Goal: Transaction & Acquisition: Purchase product/service

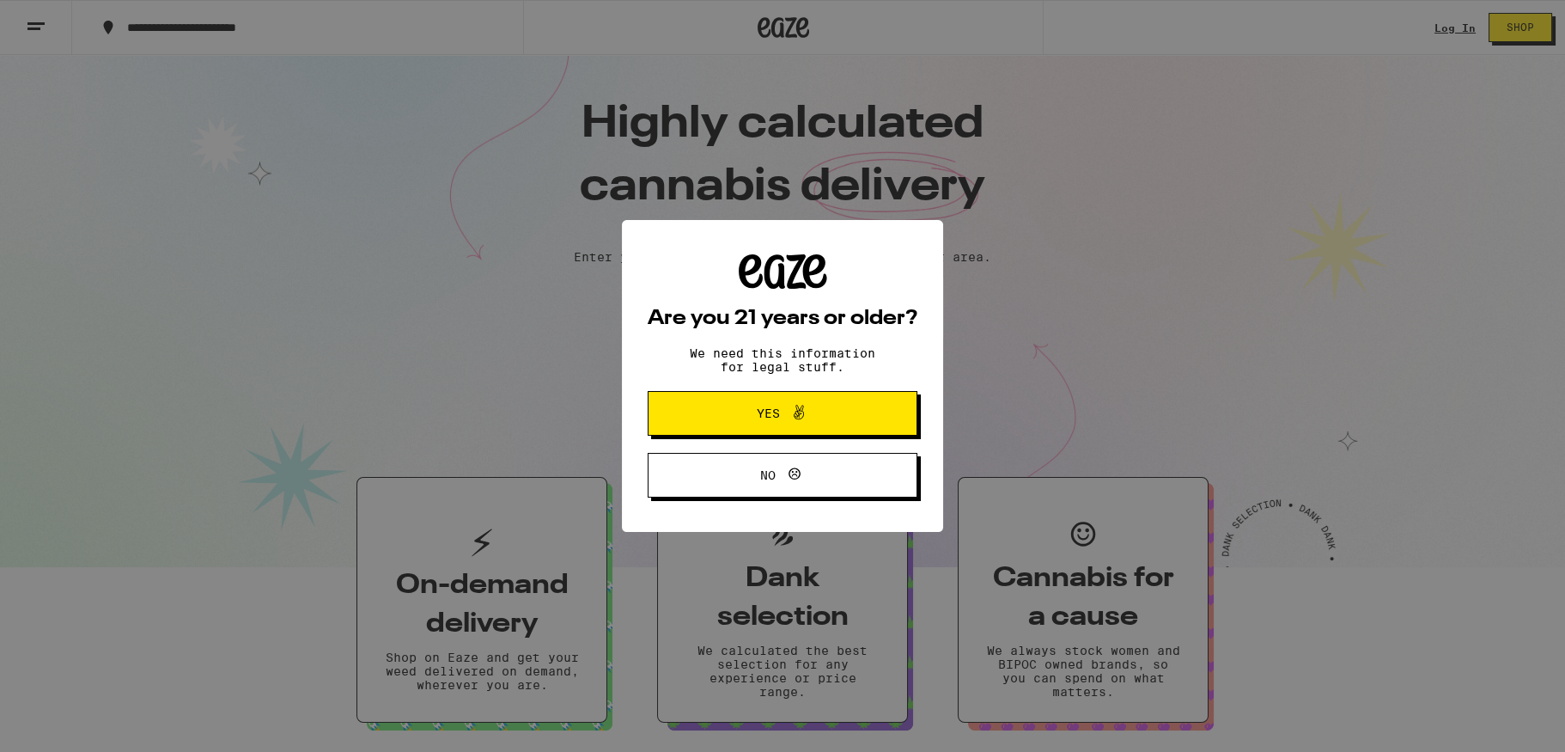
click at [1438, 123] on div "Are you 21 years or older? We need this information for legal stuff. Yes No" at bounding box center [782, 376] width 1565 height 752
click at [1443, 29] on div "Are you 21 years or older? We need this information for legal stuff. Yes No" at bounding box center [782, 376] width 1565 height 752
click at [864, 407] on button "Yes" at bounding box center [783, 413] width 270 height 45
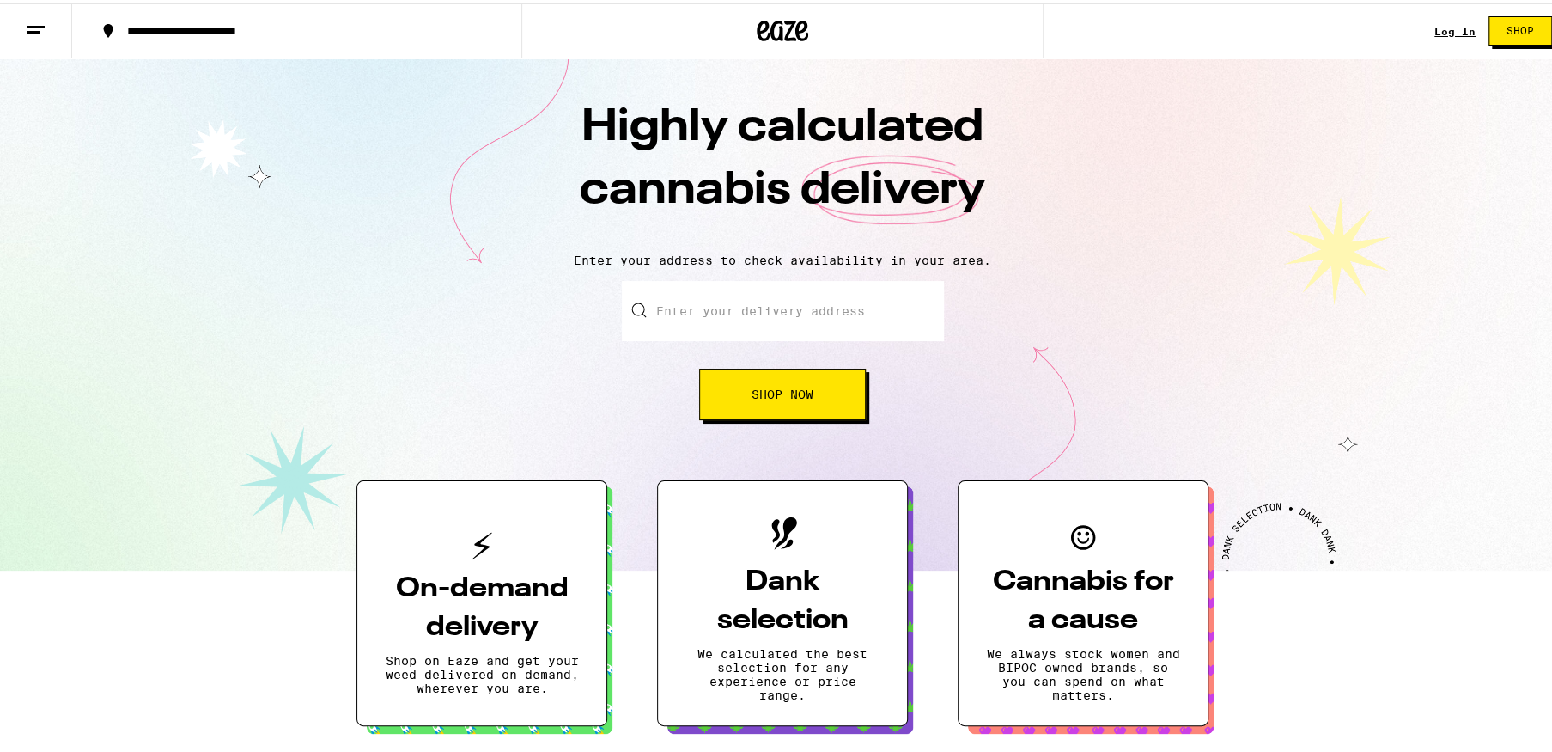
click at [1435, 31] on link "Log In" at bounding box center [1454, 27] width 41 height 11
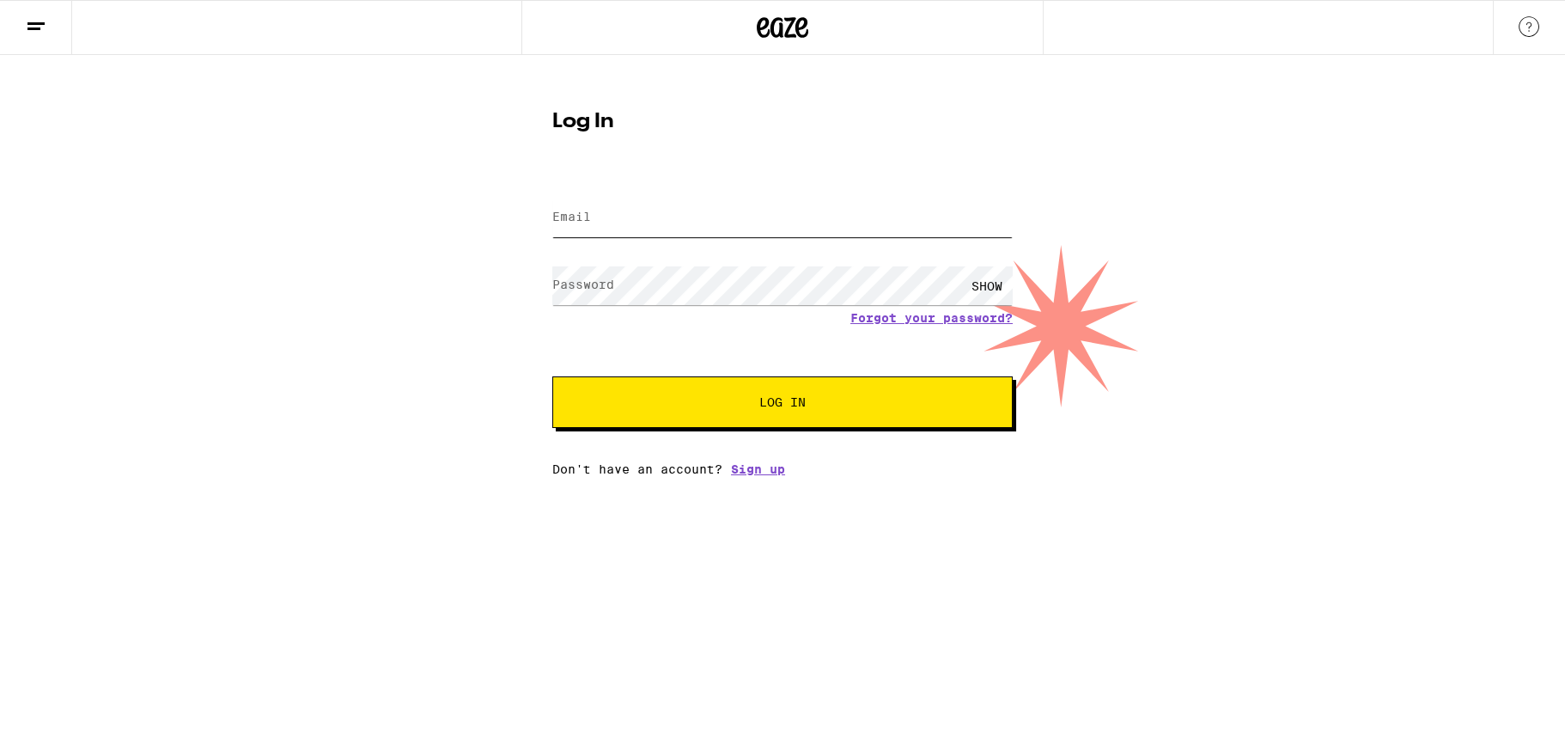
type input "juan@jandbcomm.com"
click at [989, 283] on div "SHOW" at bounding box center [987, 285] width 52 height 39
click at [788, 400] on span "Log In" at bounding box center [782, 402] width 46 height 12
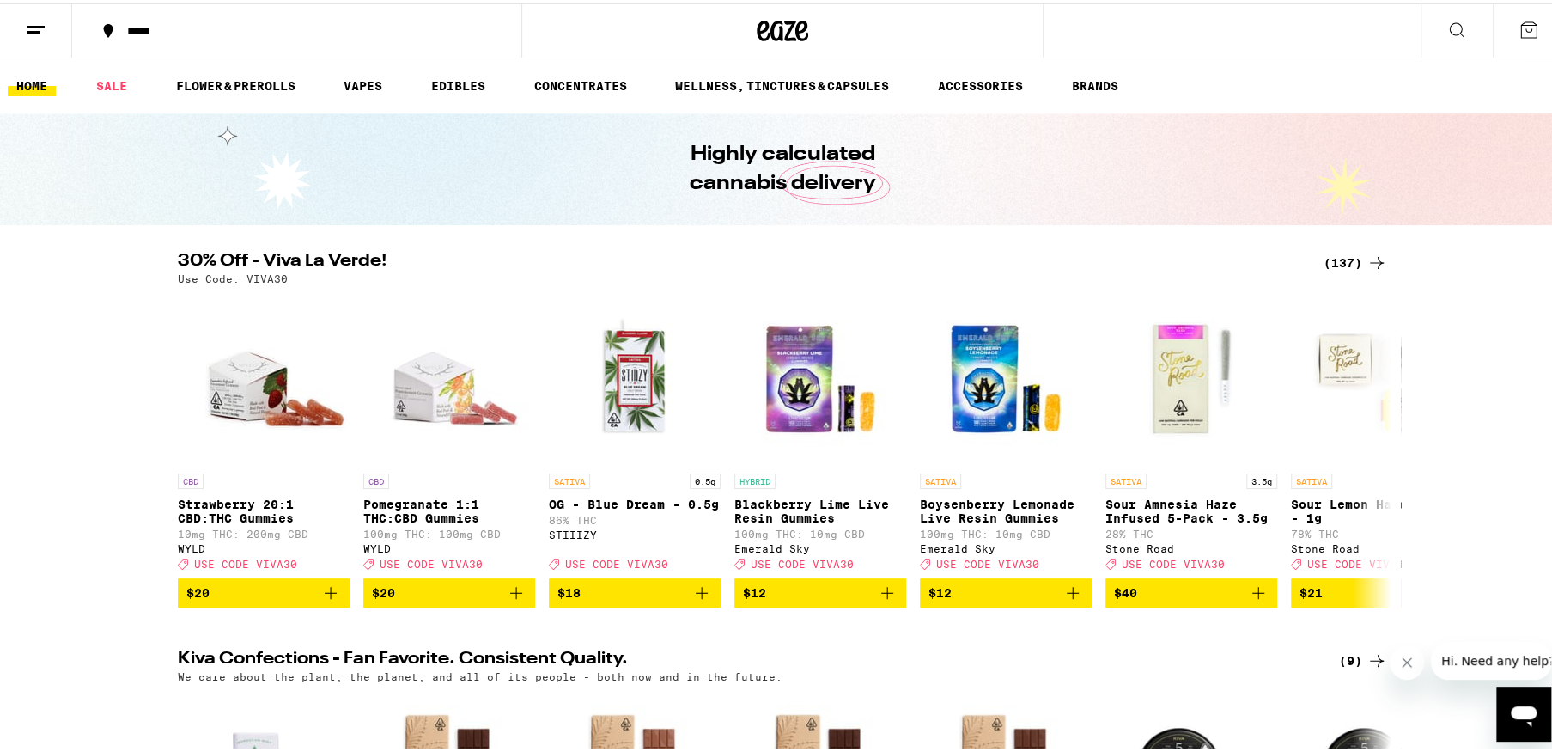
click at [189, 33] on button "*****" at bounding box center [296, 28] width 449 height 52
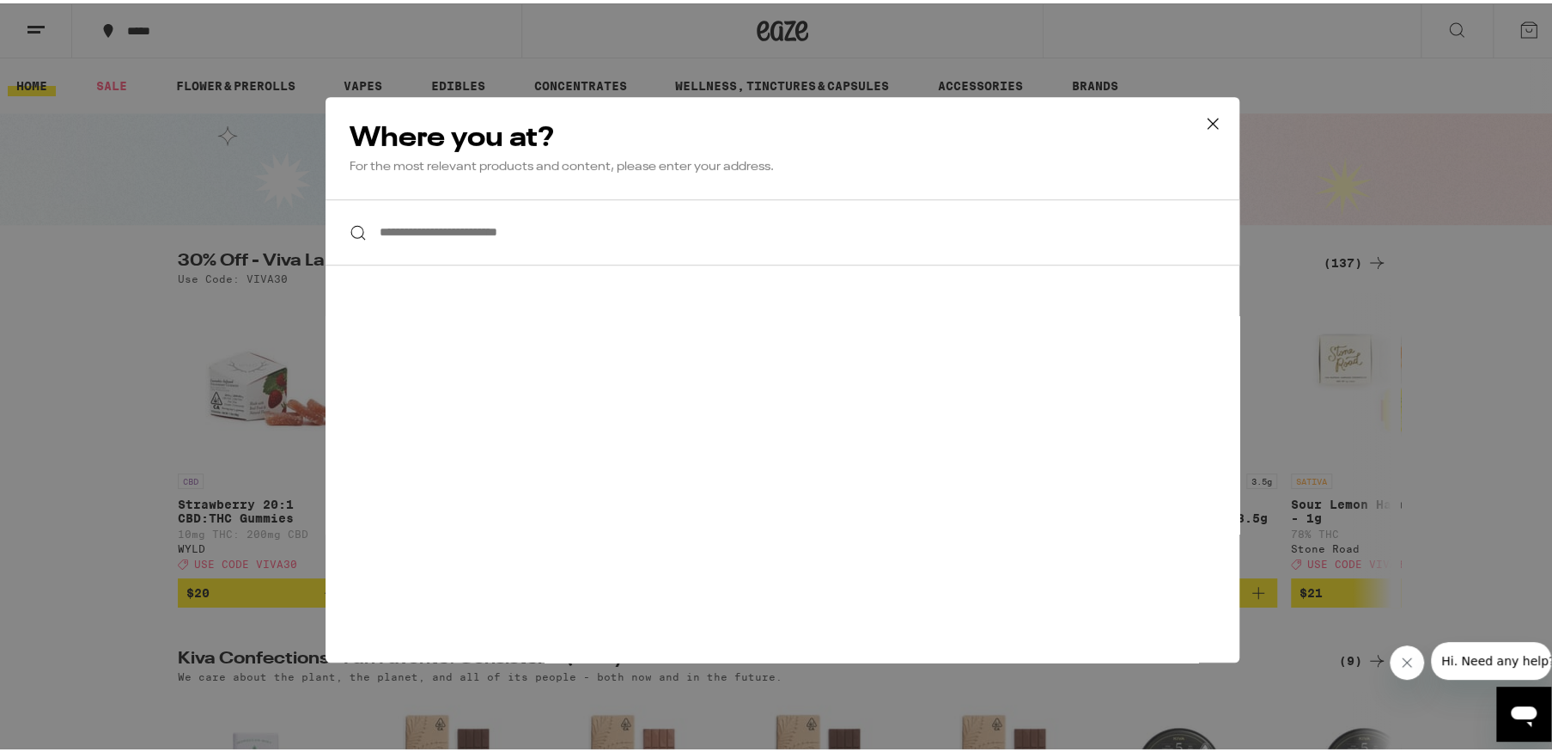
click at [423, 237] on input "**********" at bounding box center [783, 229] width 914 height 66
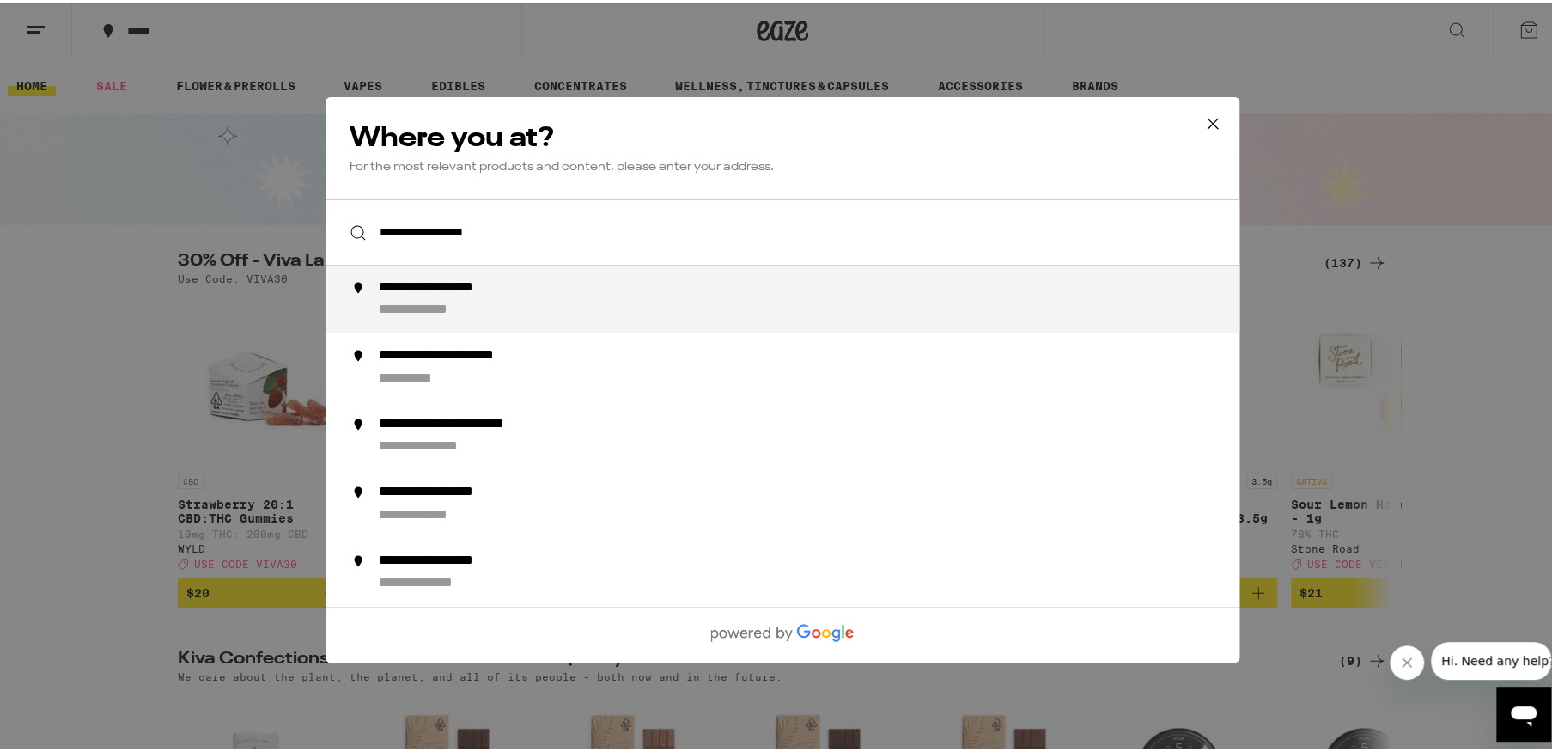
click at [438, 297] on div "**********" at bounding box center [817, 296] width 876 height 40
type input "**********"
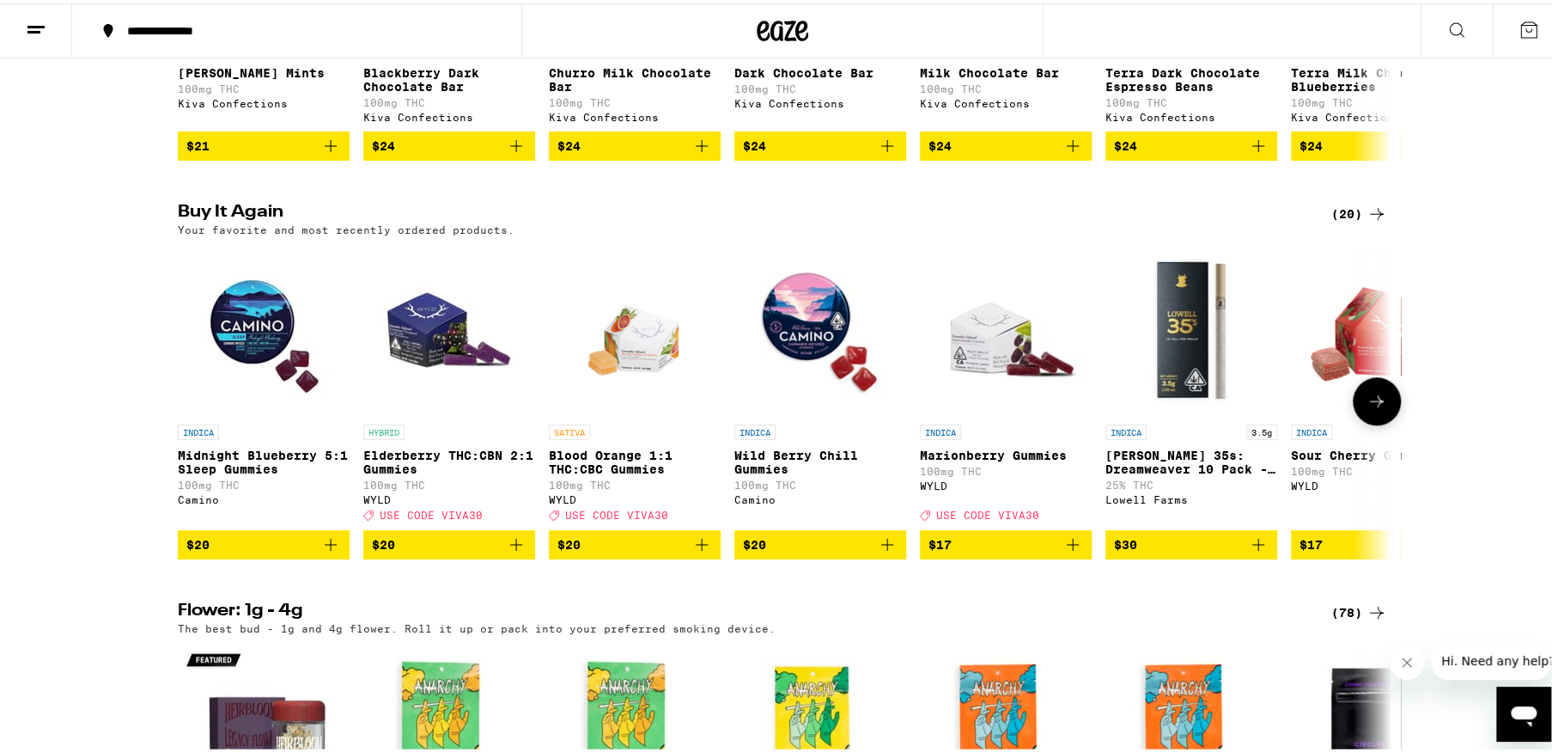
scroll to position [859, 0]
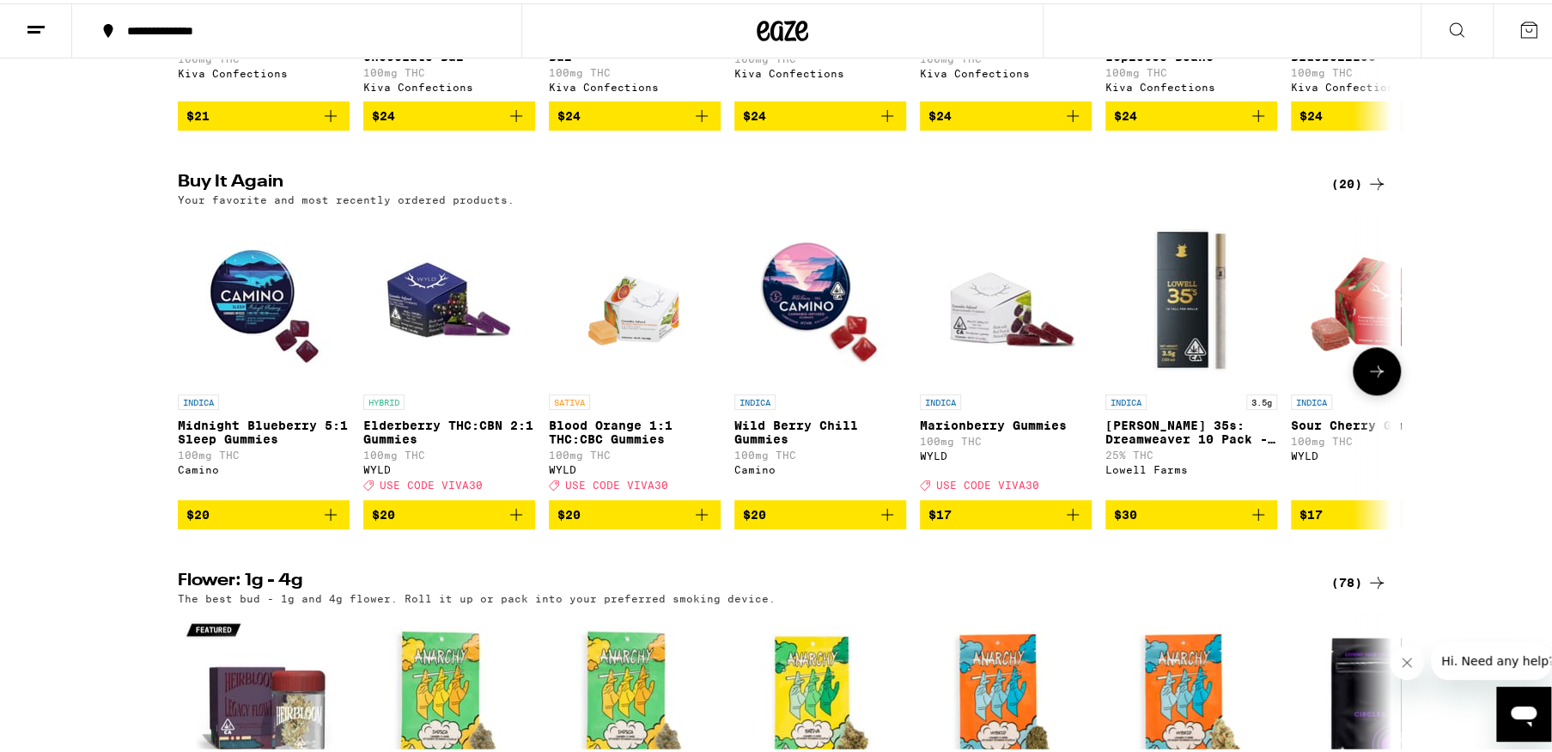
click at [510, 517] on icon "Add to bag" at bounding box center [516, 511] width 12 height 12
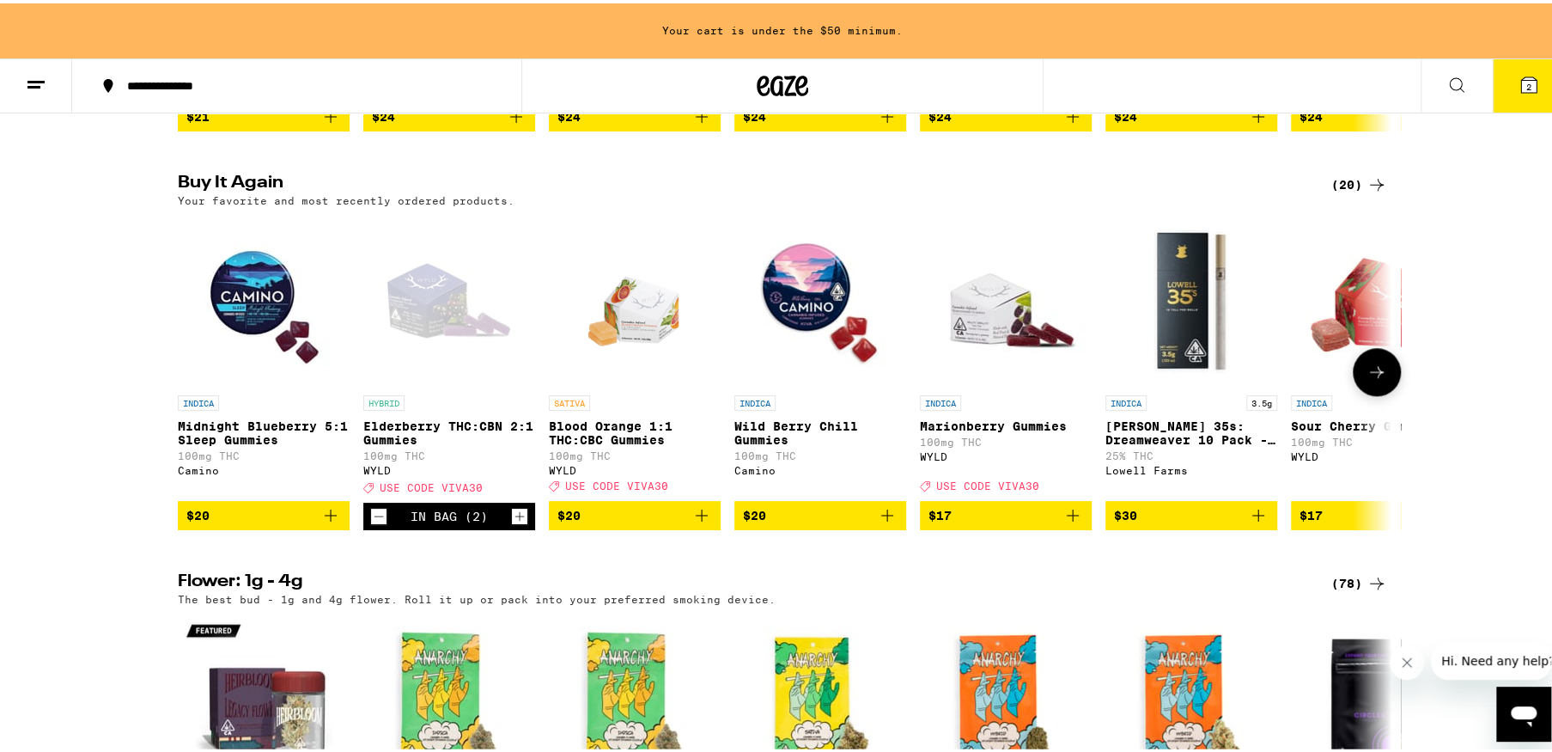
click at [512, 523] on icon "Increment" at bounding box center [519, 512] width 15 height 21
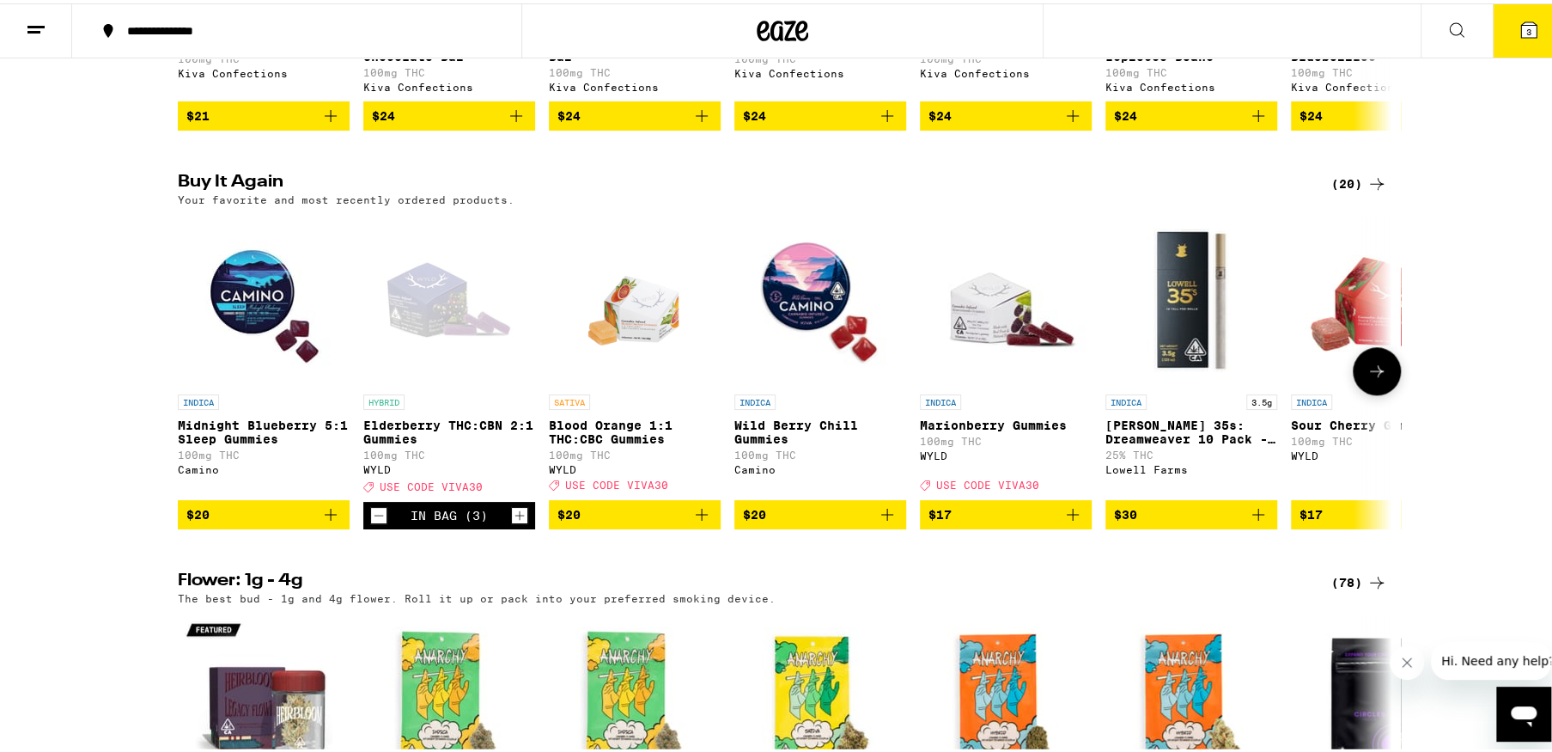
click at [515, 516] on icon "Increment" at bounding box center [519, 511] width 9 height 9
click at [327, 521] on icon "Add to bag" at bounding box center [330, 511] width 21 height 21
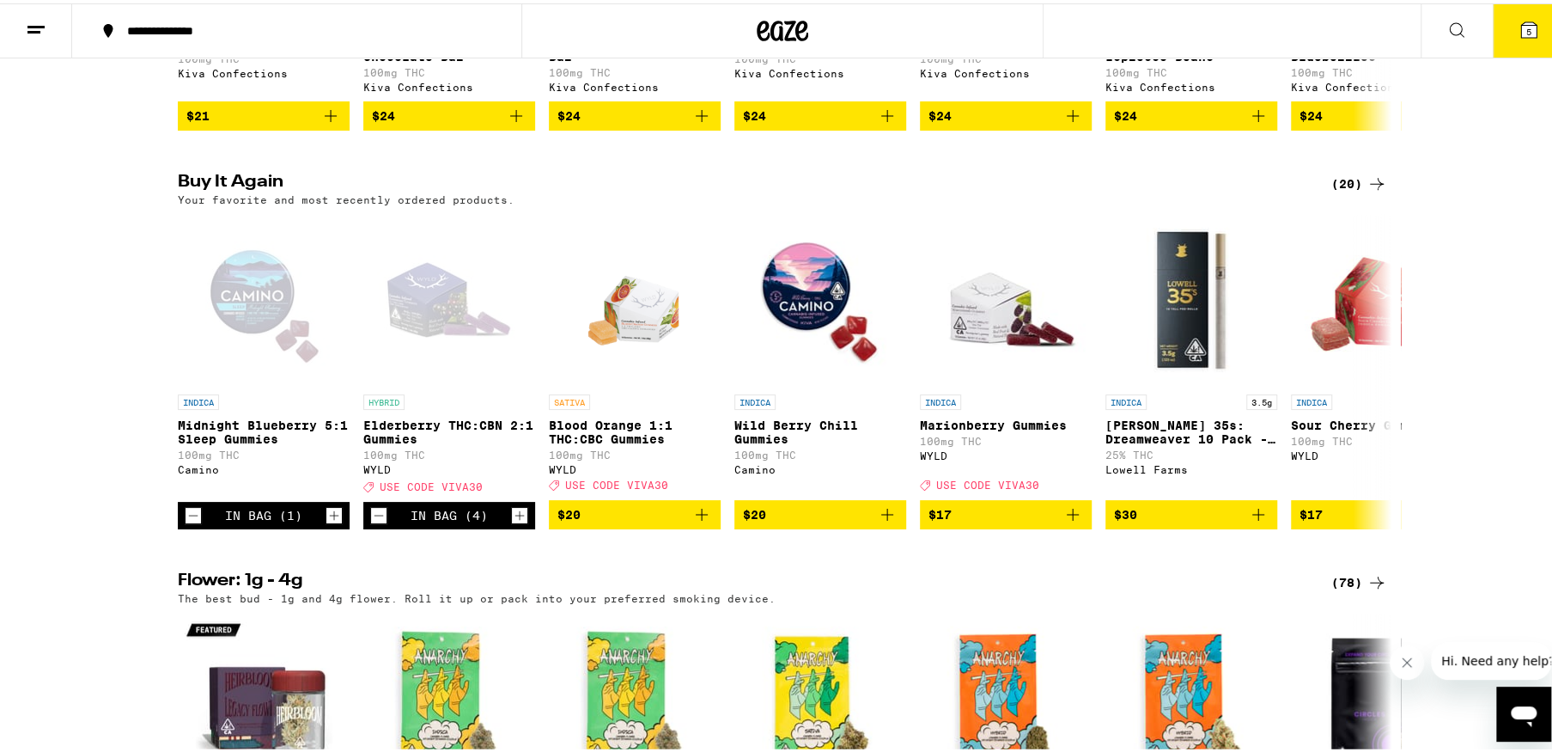
click at [1526, 32] on span "5" at bounding box center [1528, 28] width 5 height 10
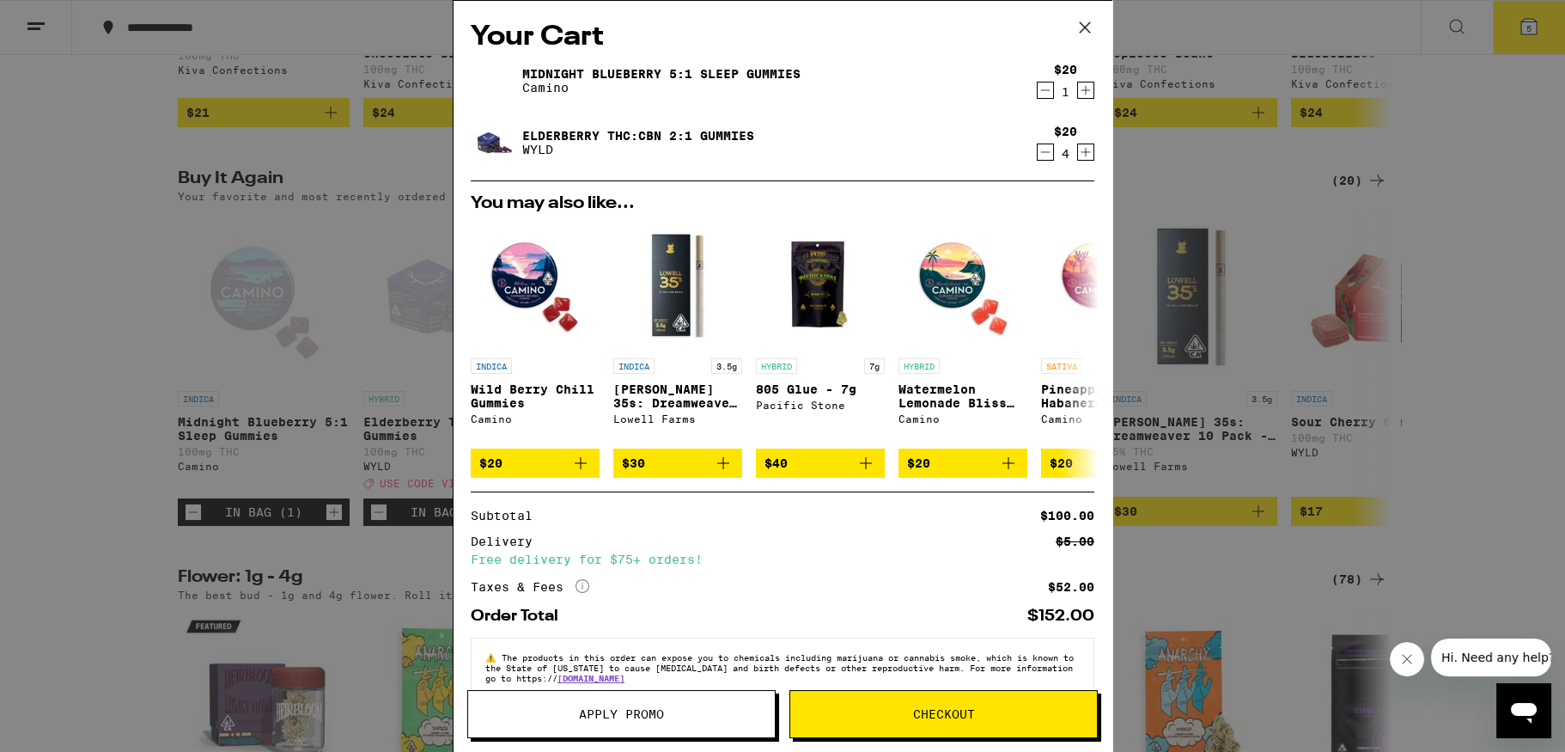
click at [953, 708] on span "Checkout" at bounding box center [944, 714] width 62 height 12
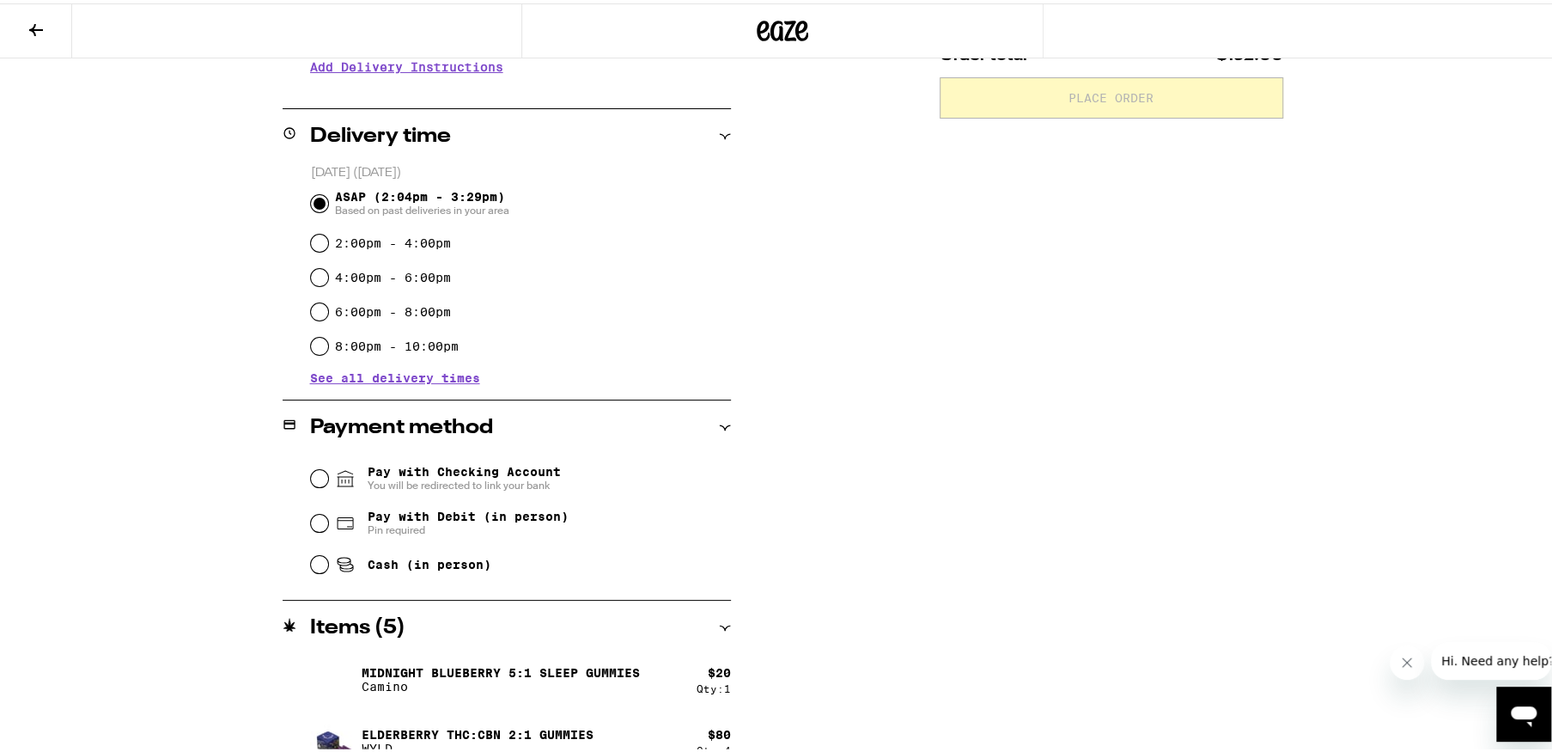
scroll to position [397, 0]
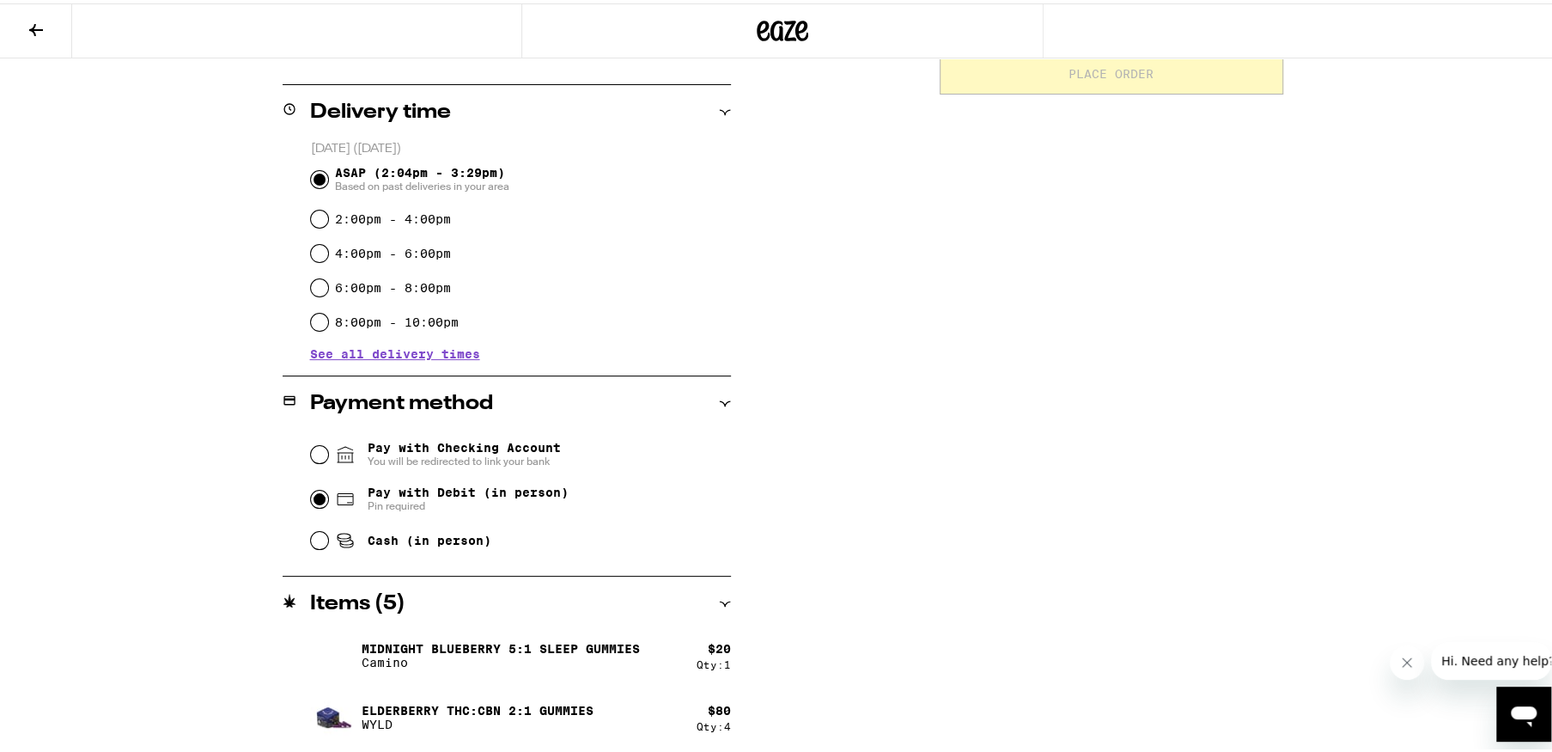
click at [311, 496] on input "Pay with Debit (in person) Pin required" at bounding box center [319, 495] width 17 height 17
radio input "true"
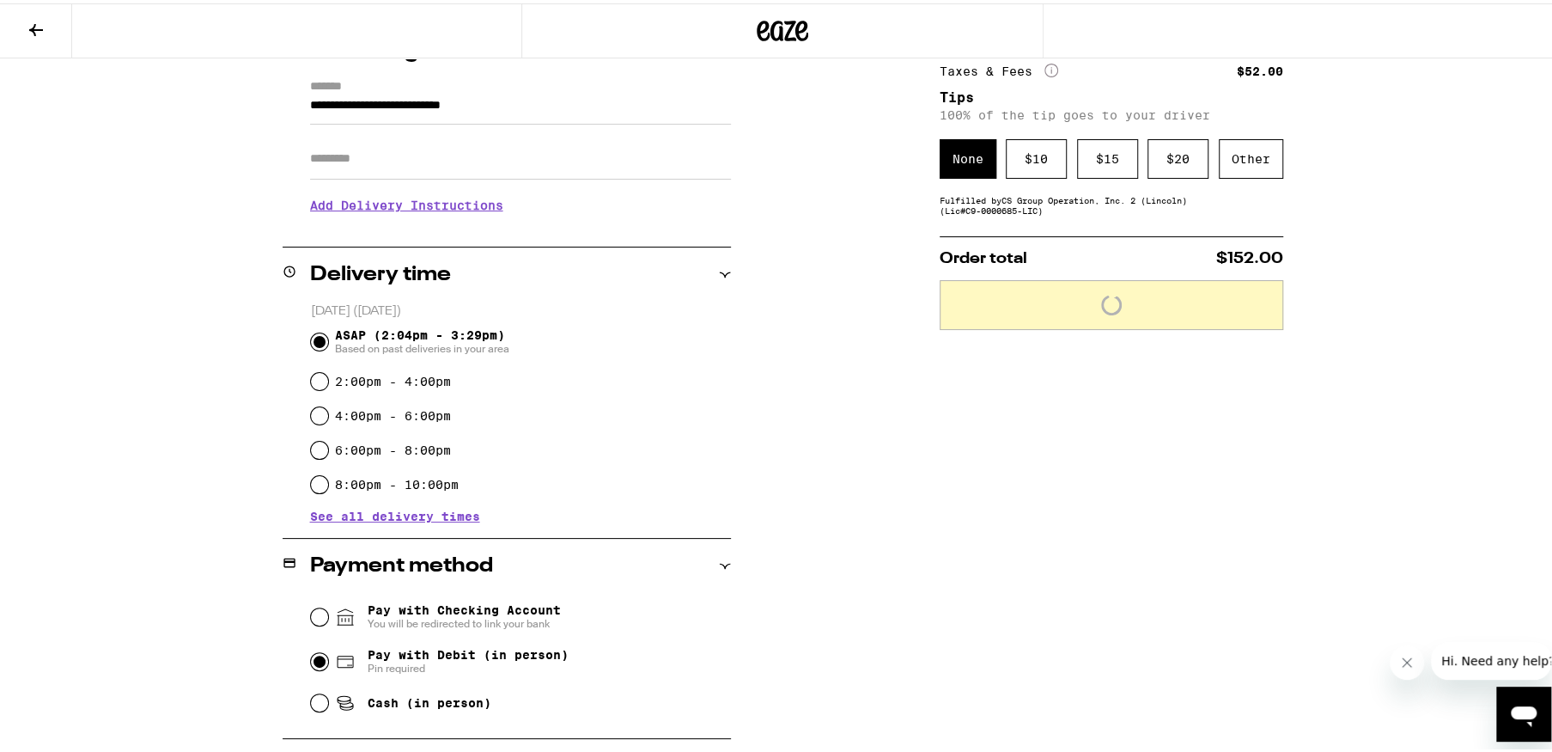
scroll to position [139, 0]
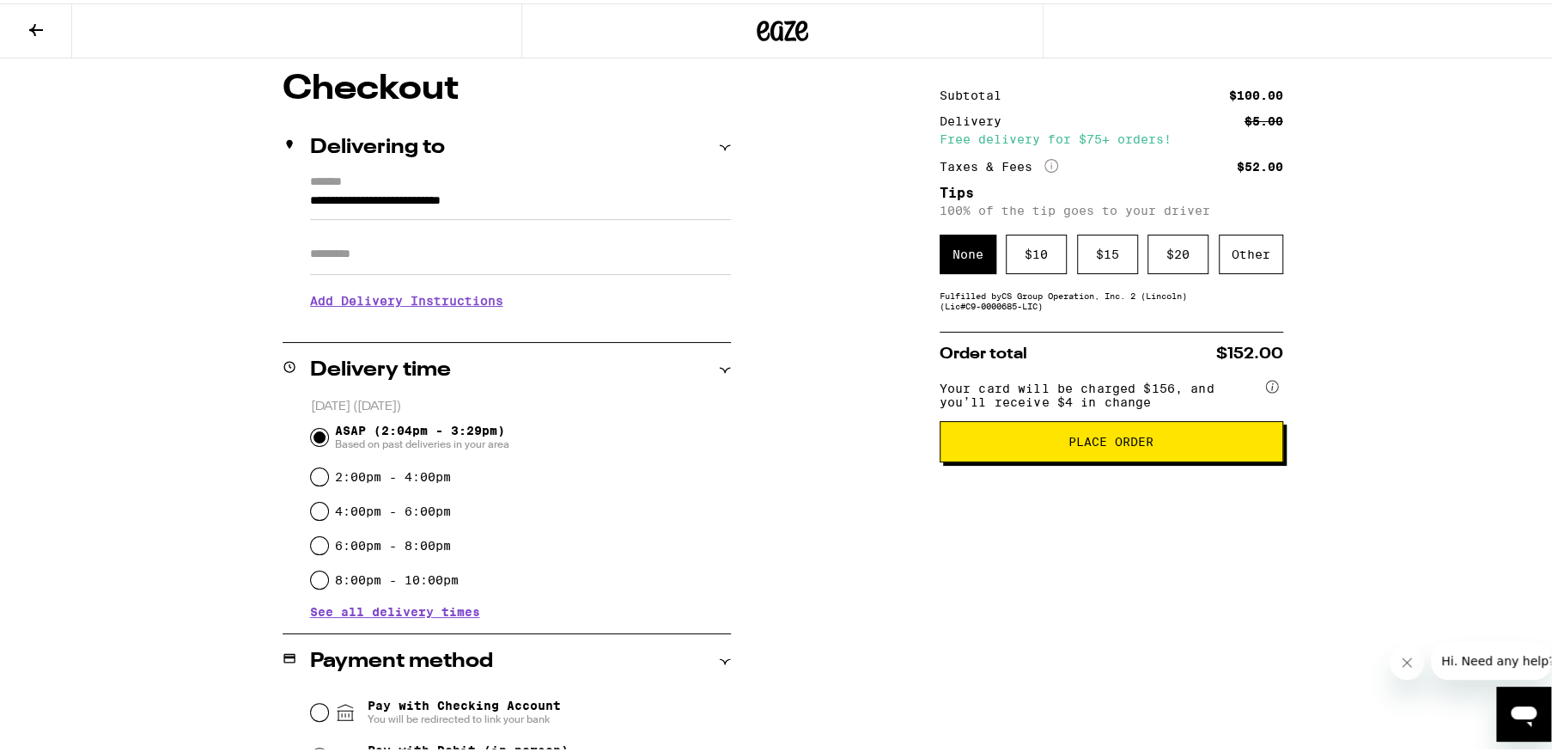
click at [1099, 444] on span "Place Order" at bounding box center [1110, 438] width 85 height 12
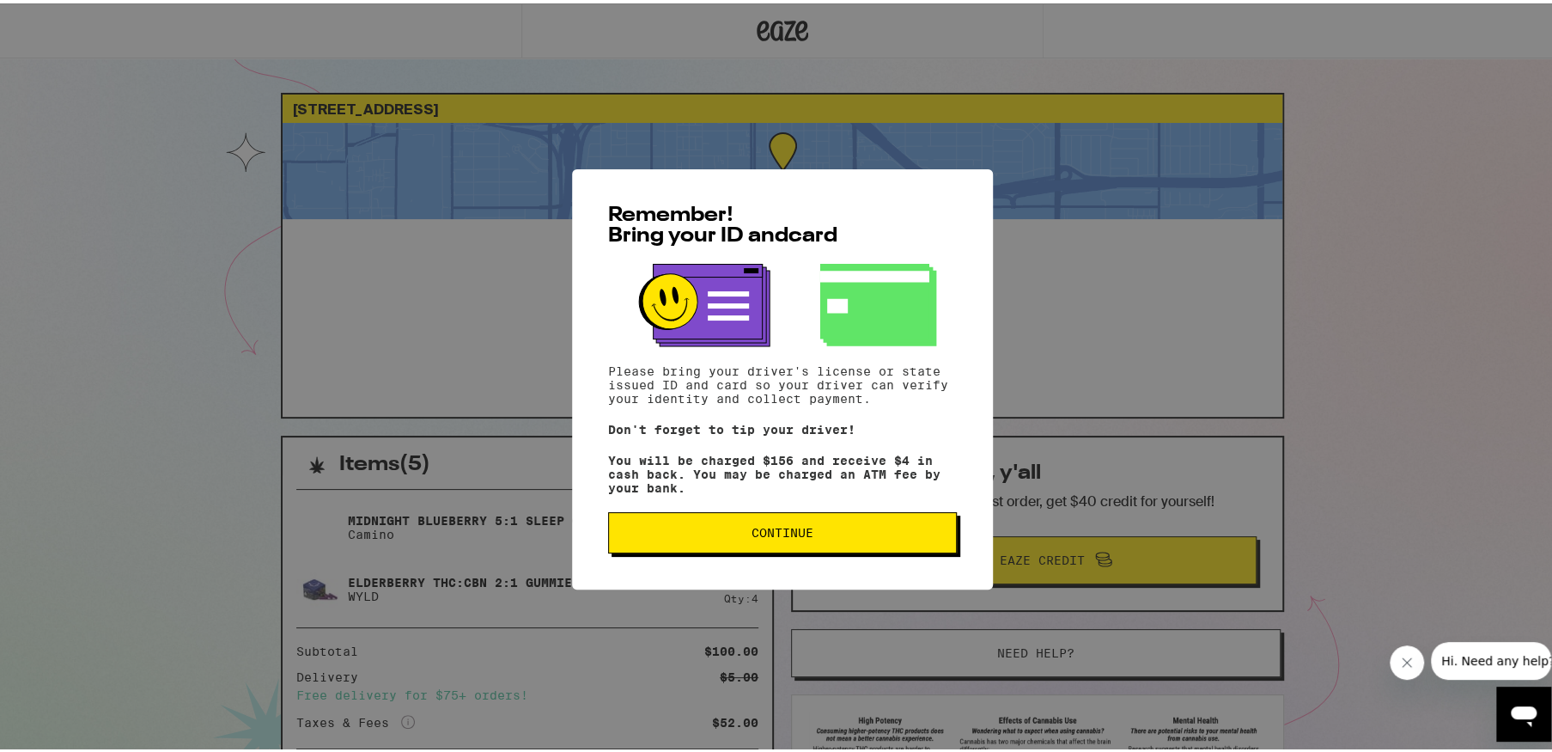
click at [799, 533] on span "Continue" at bounding box center [783, 529] width 62 height 12
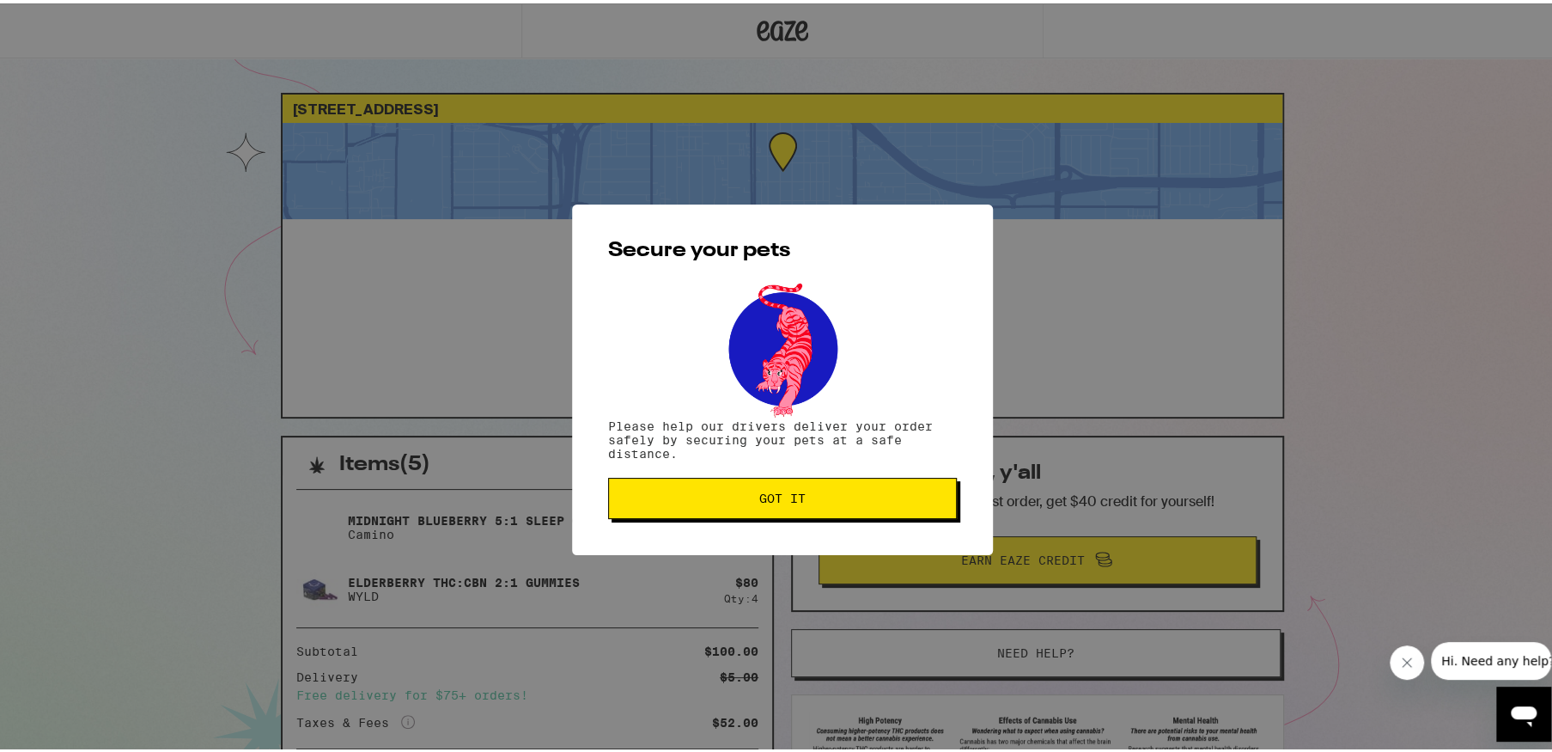
click at [800, 495] on span "Got it" at bounding box center [783, 495] width 320 height 12
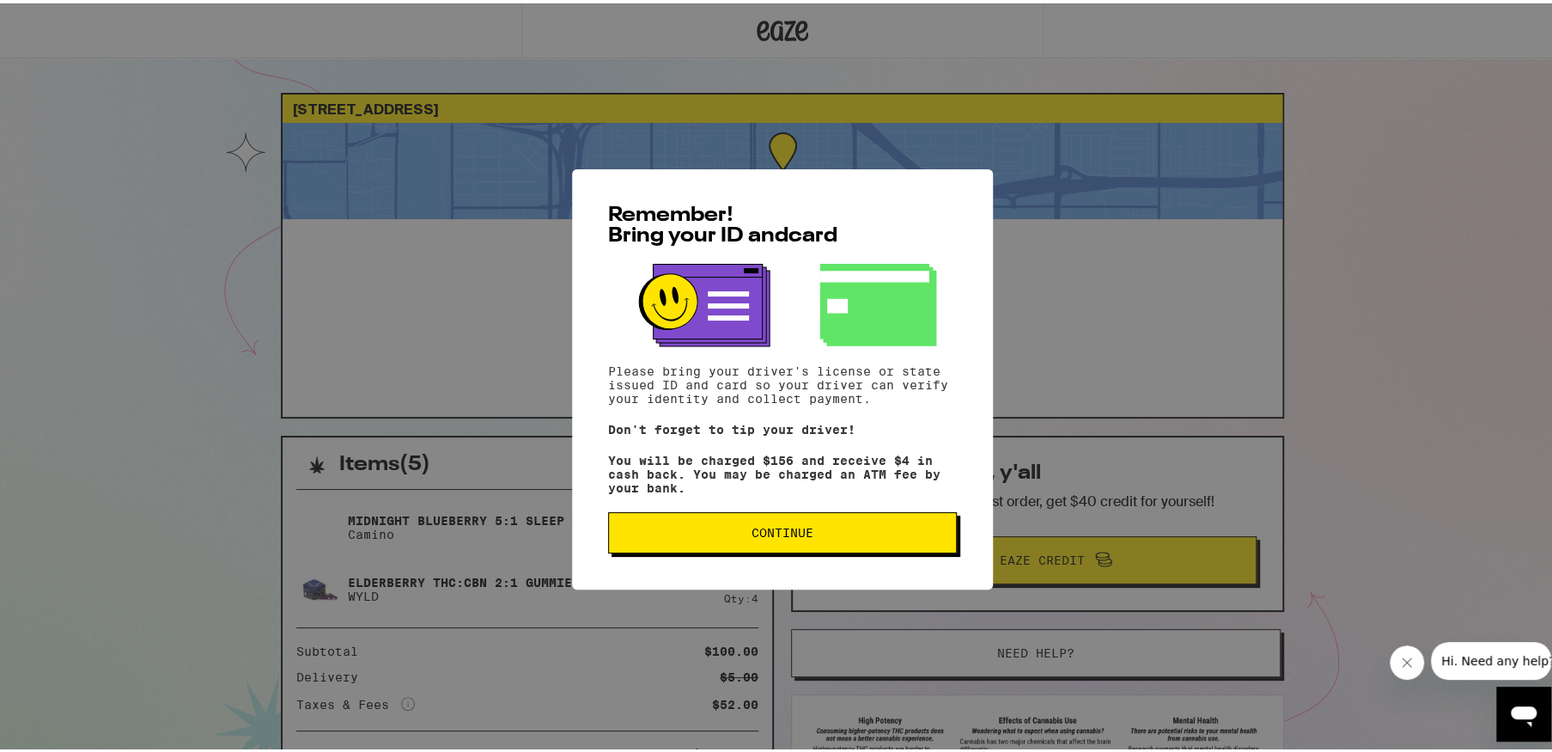
click at [793, 535] on span "Continue" at bounding box center [783, 529] width 62 height 12
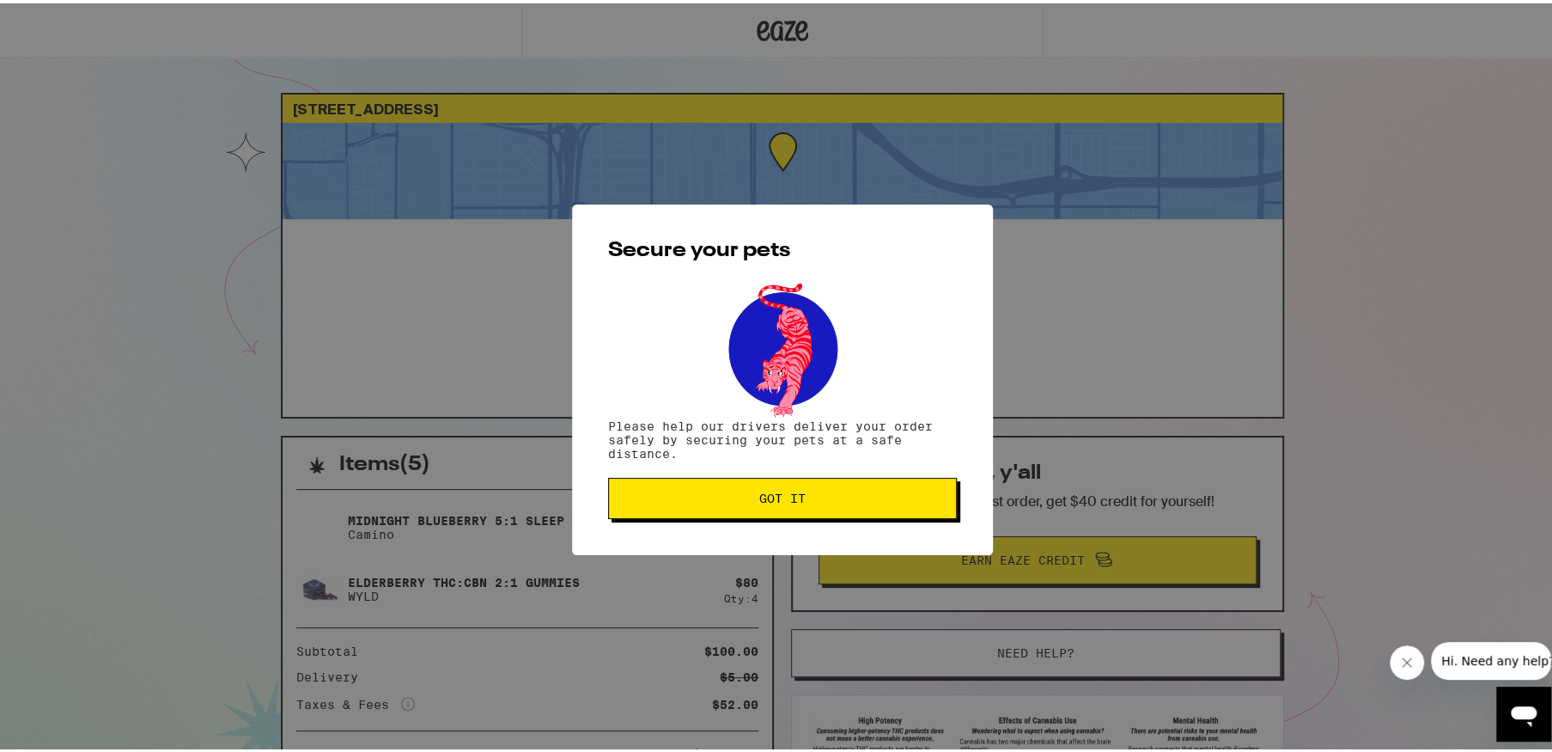
click at [773, 501] on span "Got it" at bounding box center [782, 495] width 46 height 12
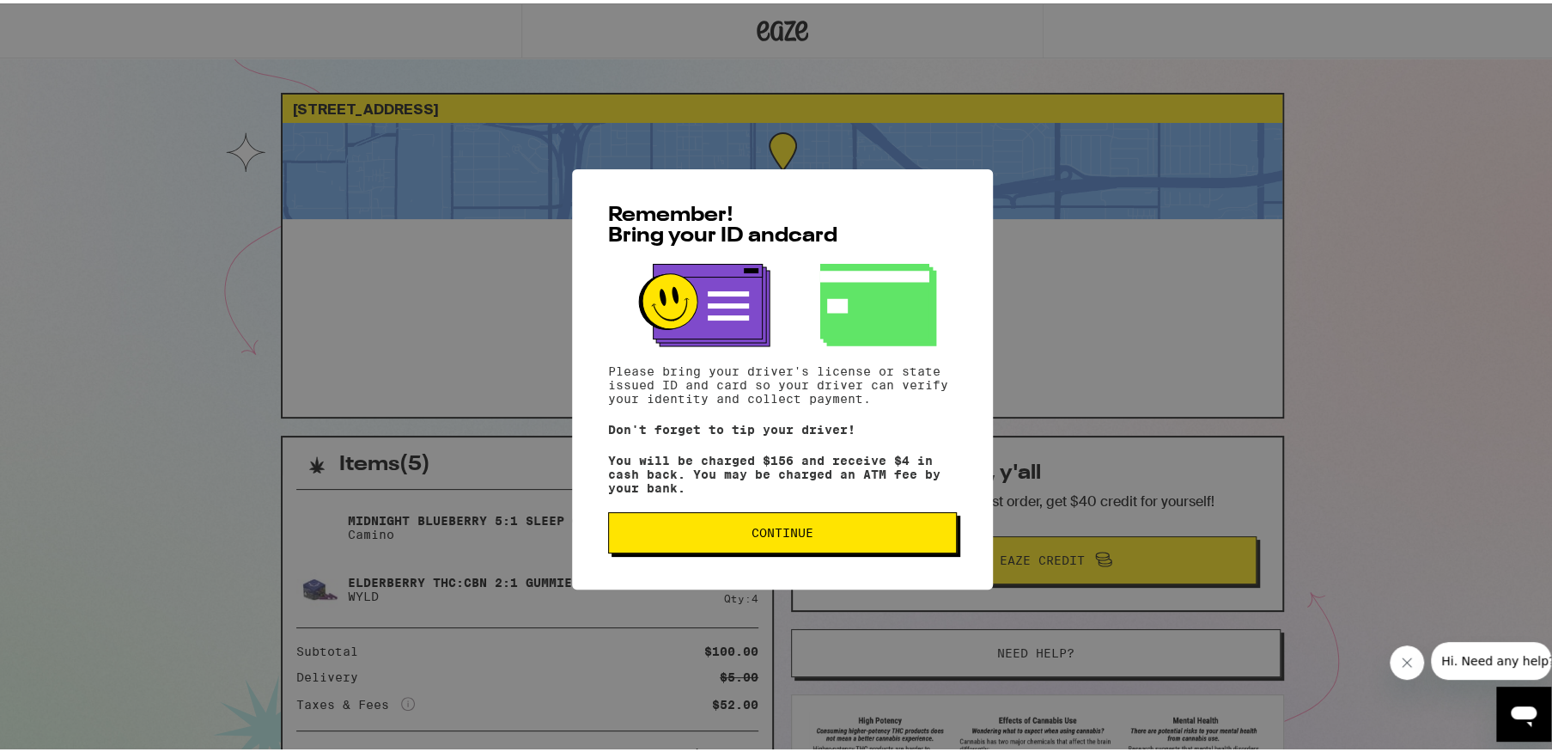
click at [754, 545] on button "Continue" at bounding box center [782, 528] width 349 height 41
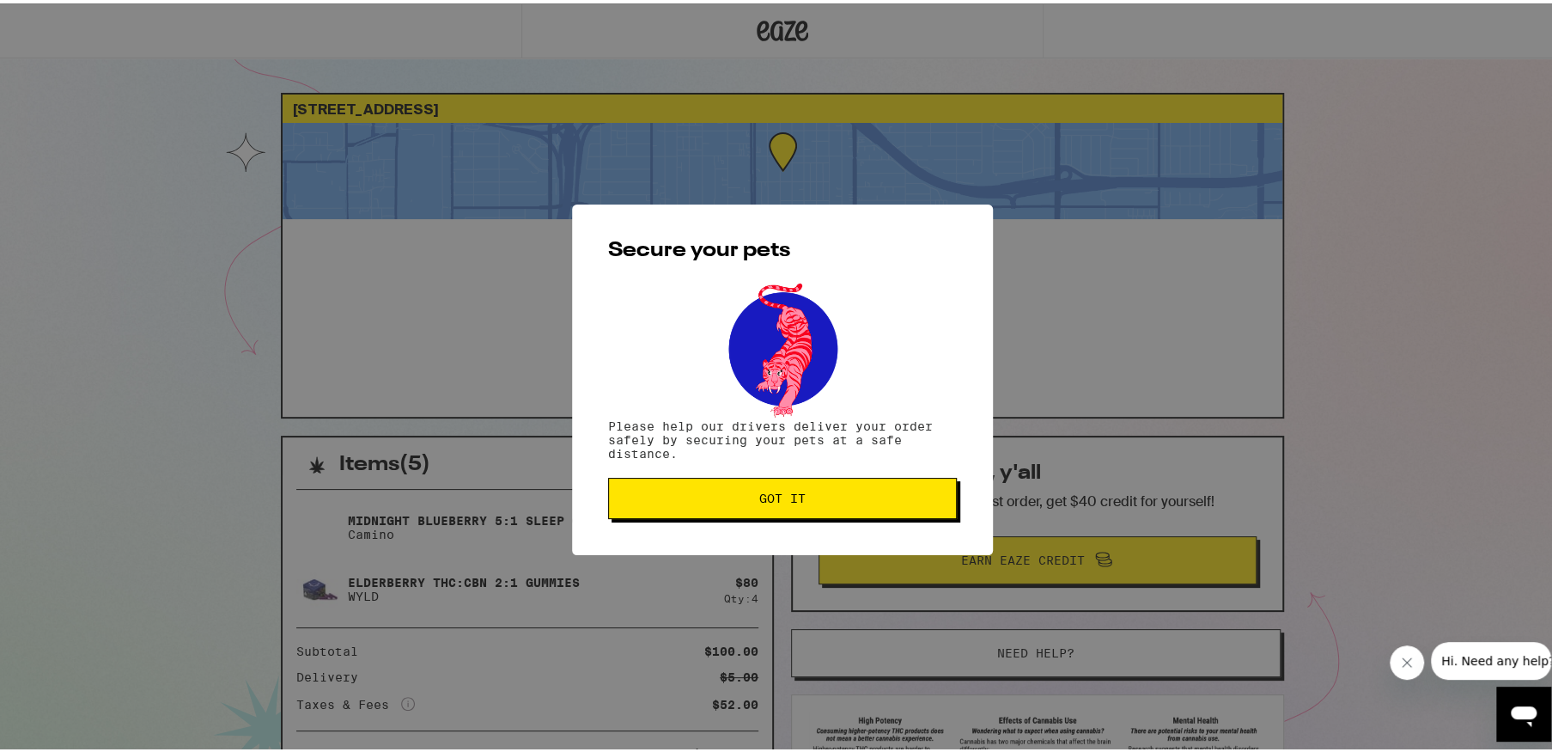
click at [878, 501] on span "Got it" at bounding box center [783, 495] width 320 height 12
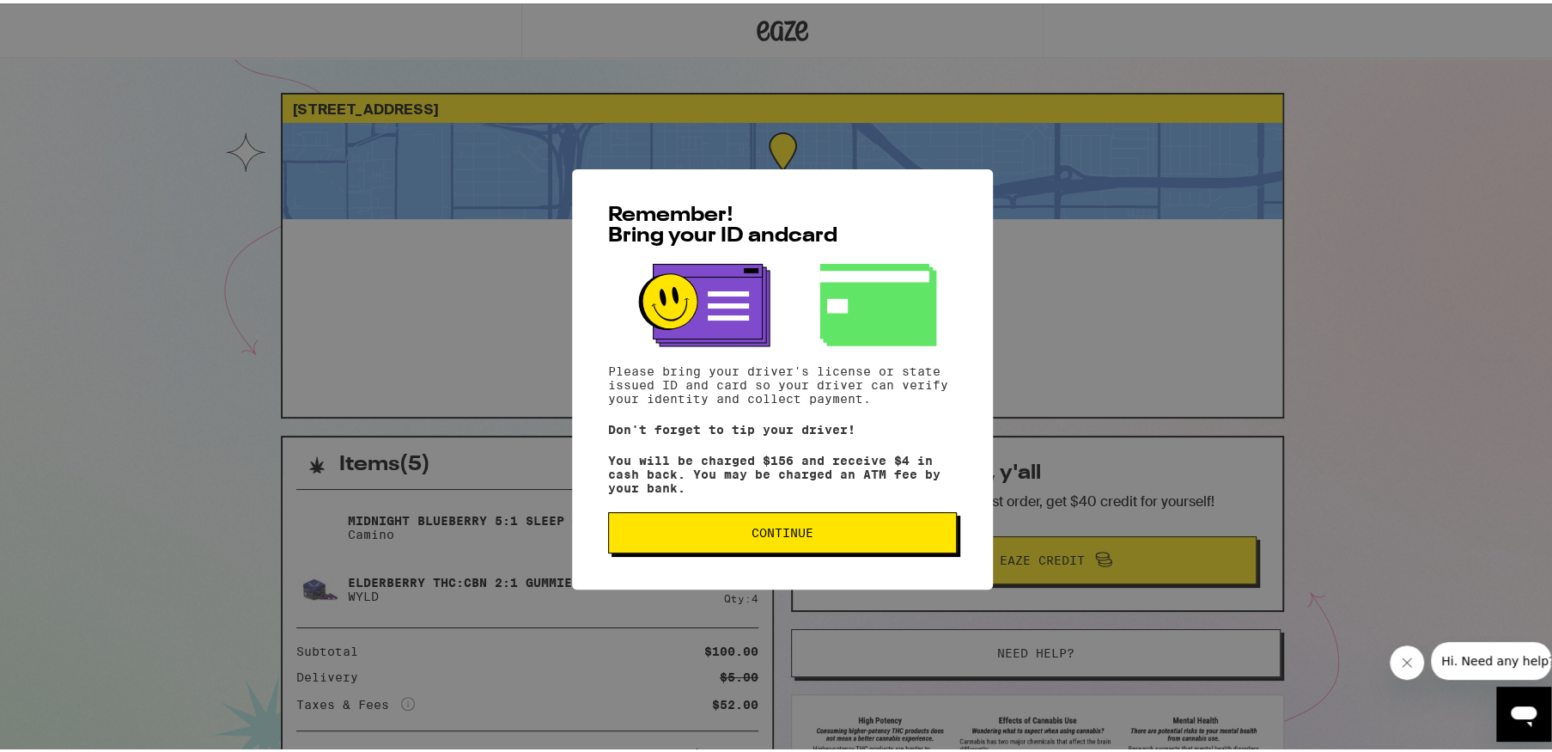
click at [804, 535] on span "Continue" at bounding box center [783, 529] width 62 height 12
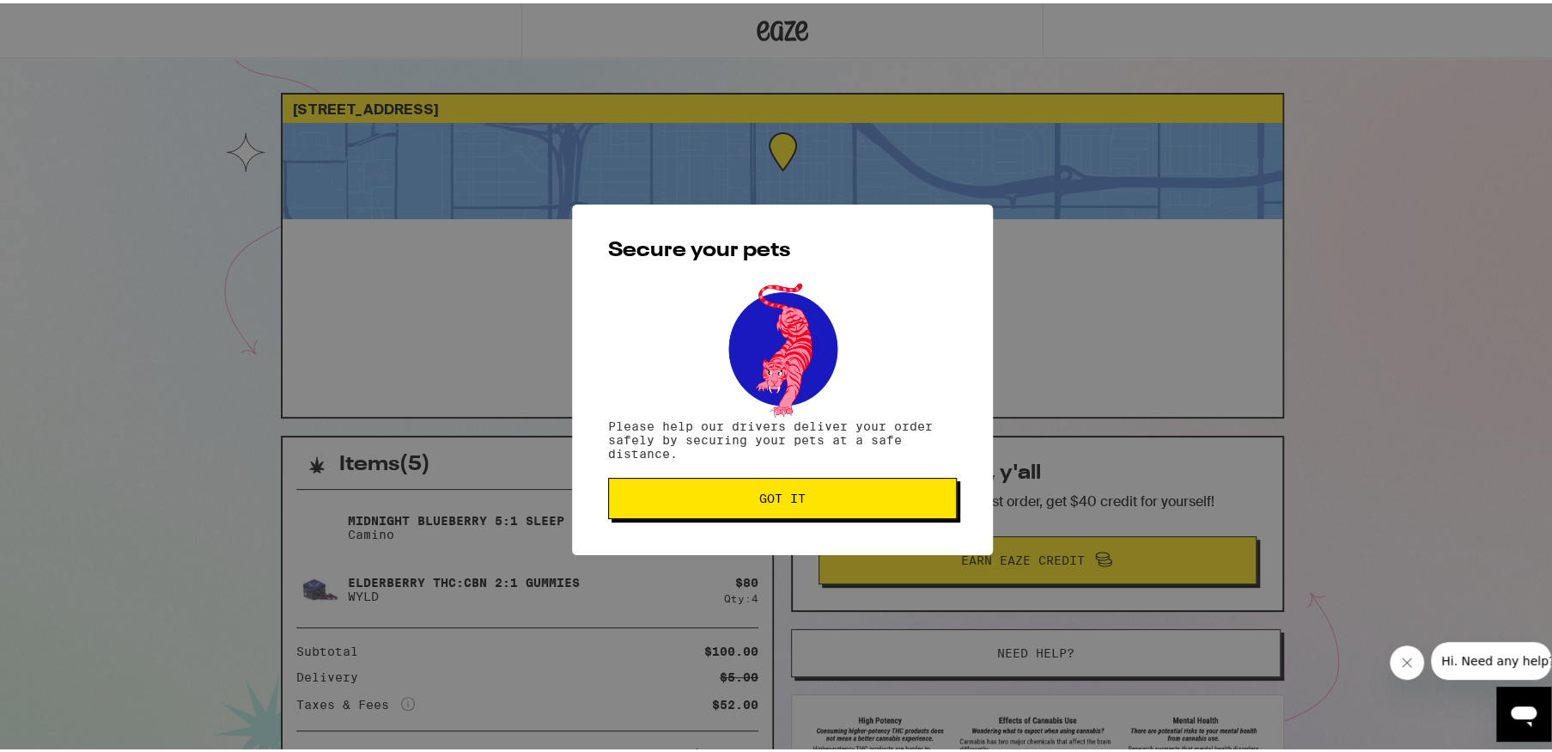
click at [809, 490] on span "Got it" at bounding box center [783, 495] width 320 height 12
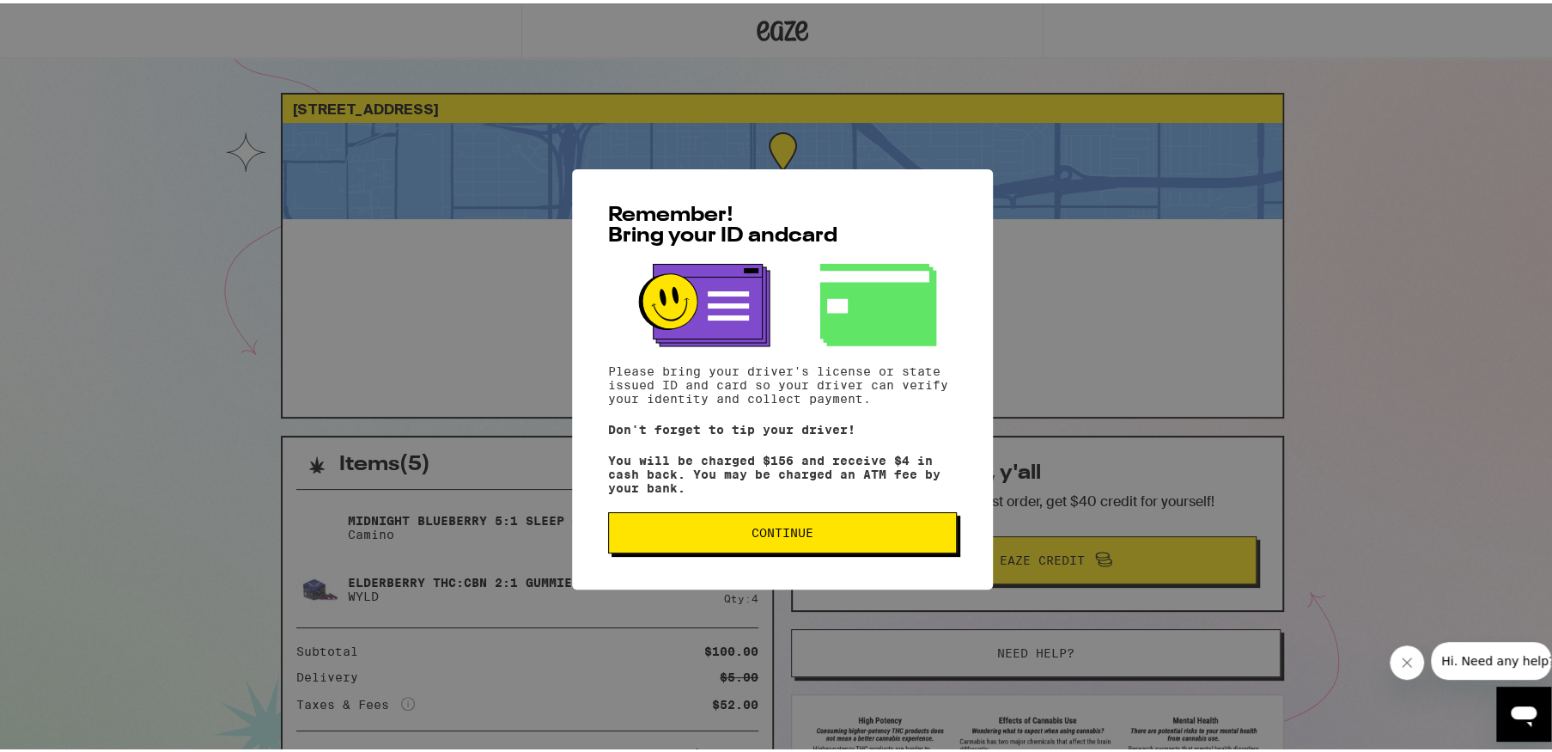
click at [823, 518] on button "Continue" at bounding box center [782, 528] width 349 height 41
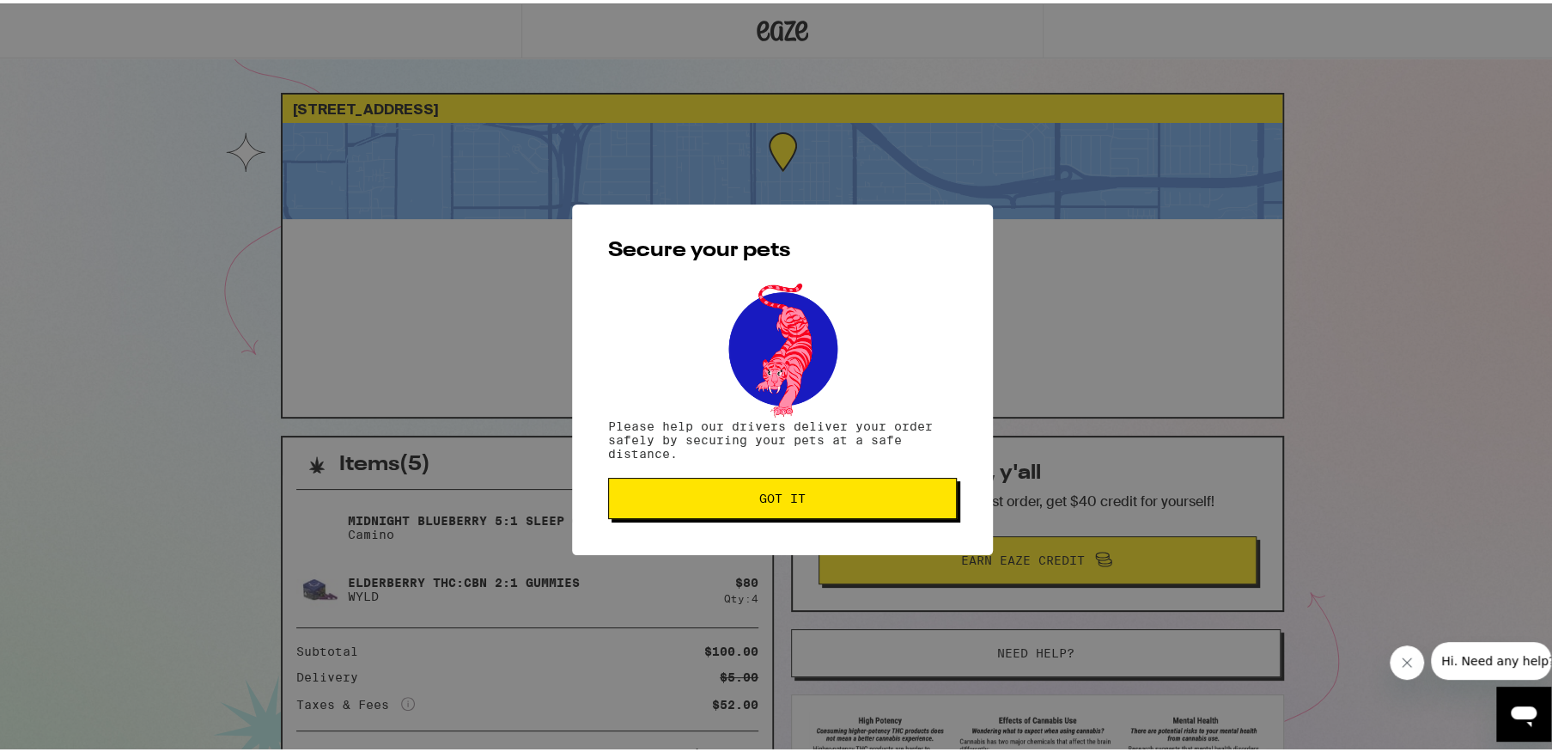
click at [823, 496] on span "Got it" at bounding box center [783, 495] width 320 height 12
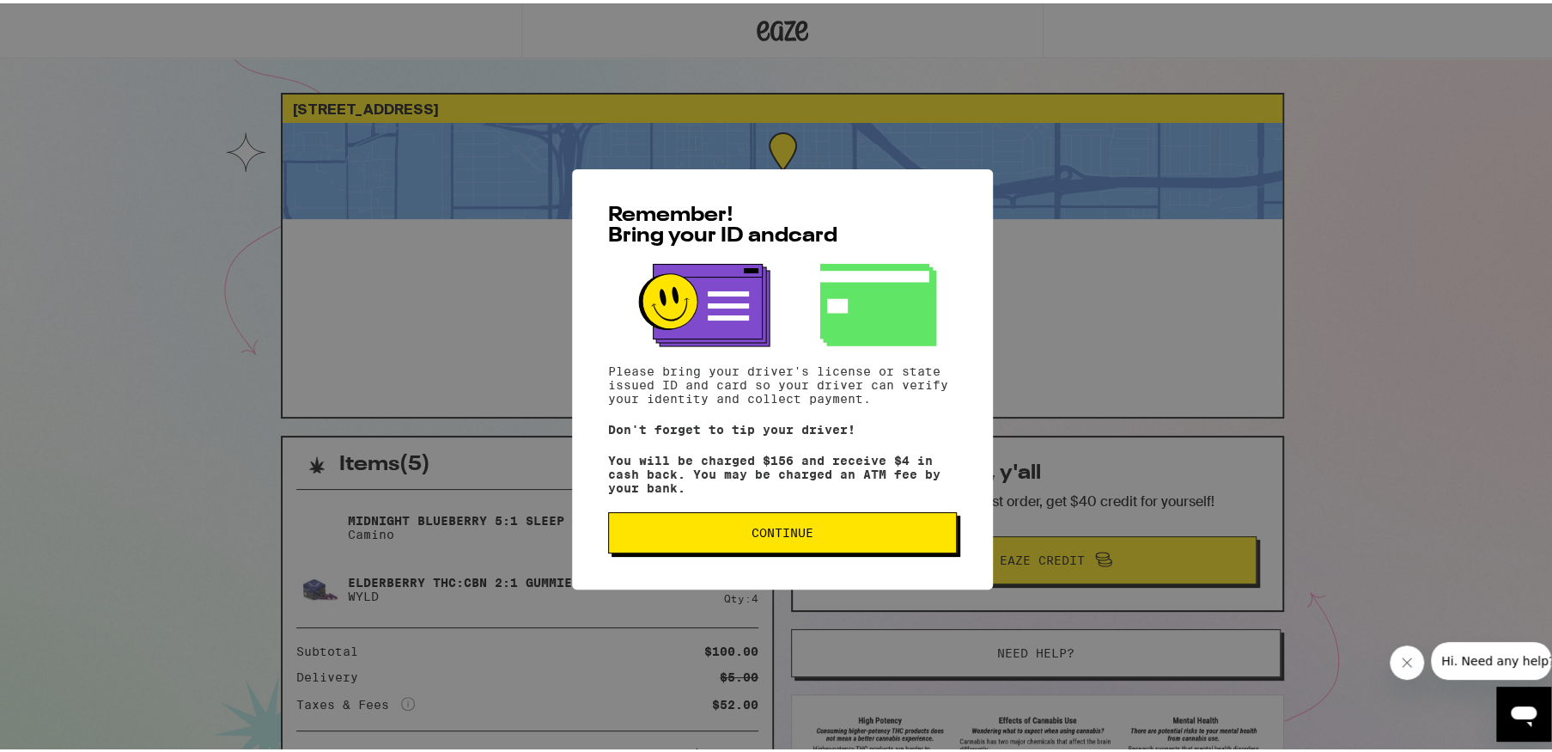
click at [757, 535] on span "Continue" at bounding box center [783, 529] width 62 height 12
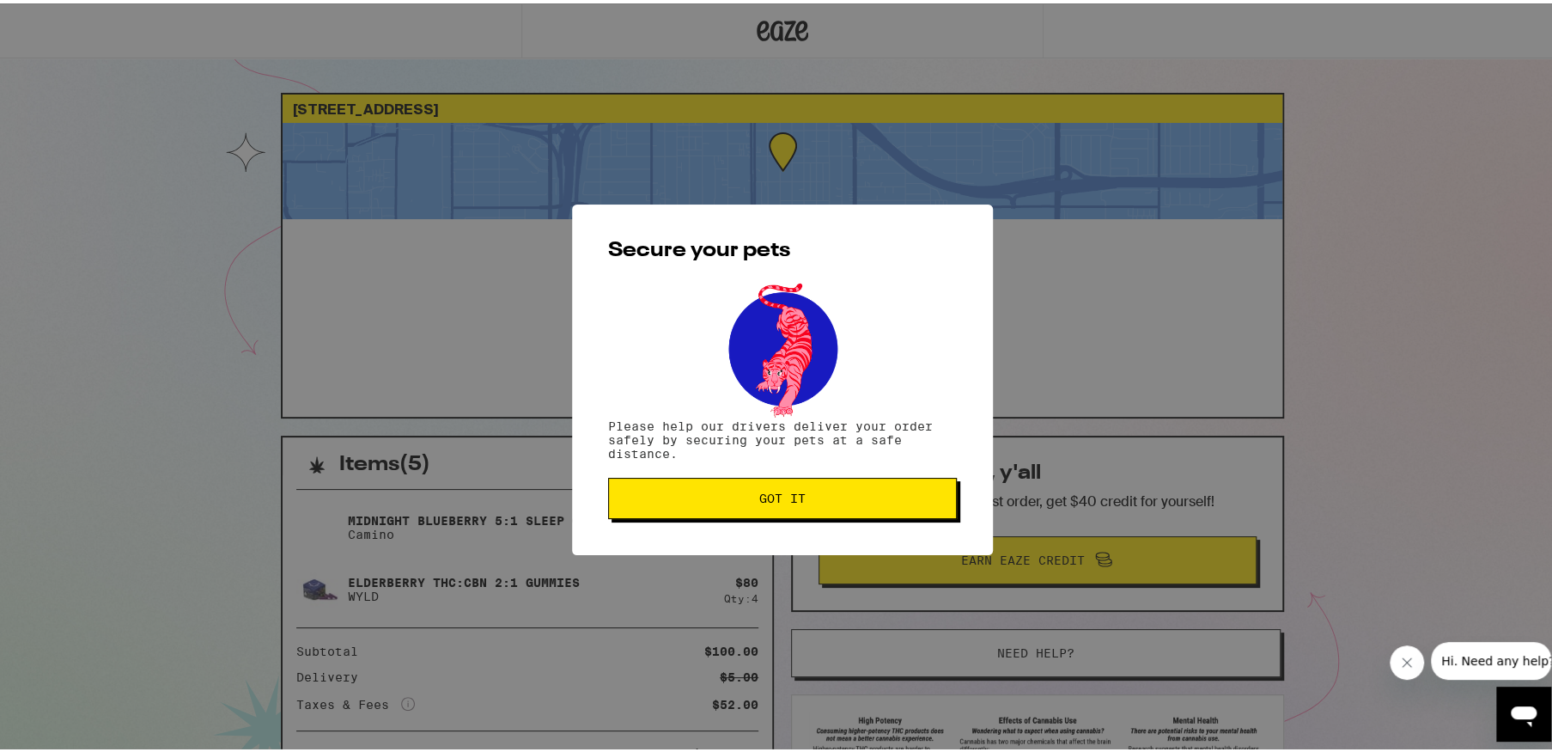
click at [772, 501] on span "Got it" at bounding box center [782, 495] width 46 height 12
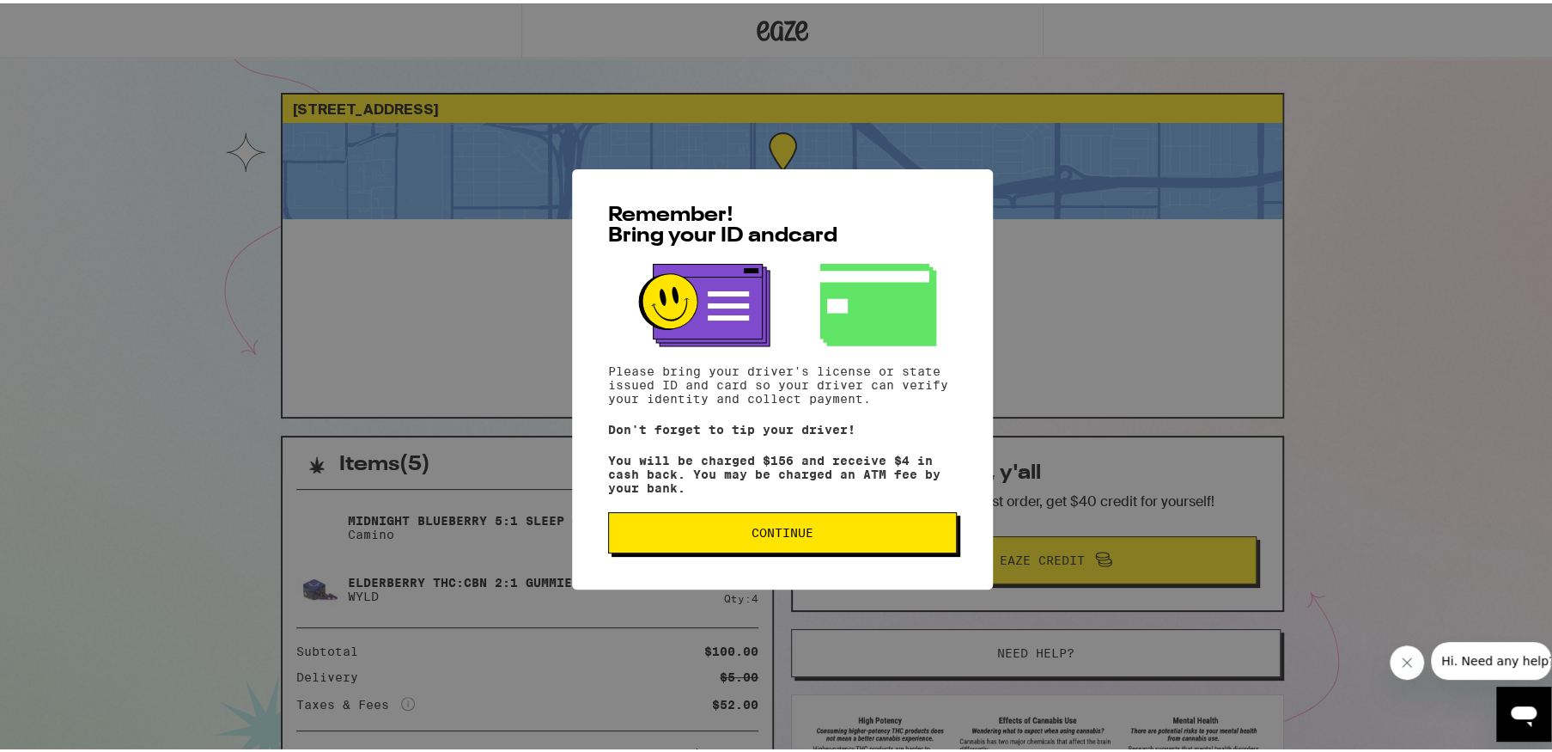
click at [787, 531] on span "Continue" at bounding box center [783, 529] width 62 height 12
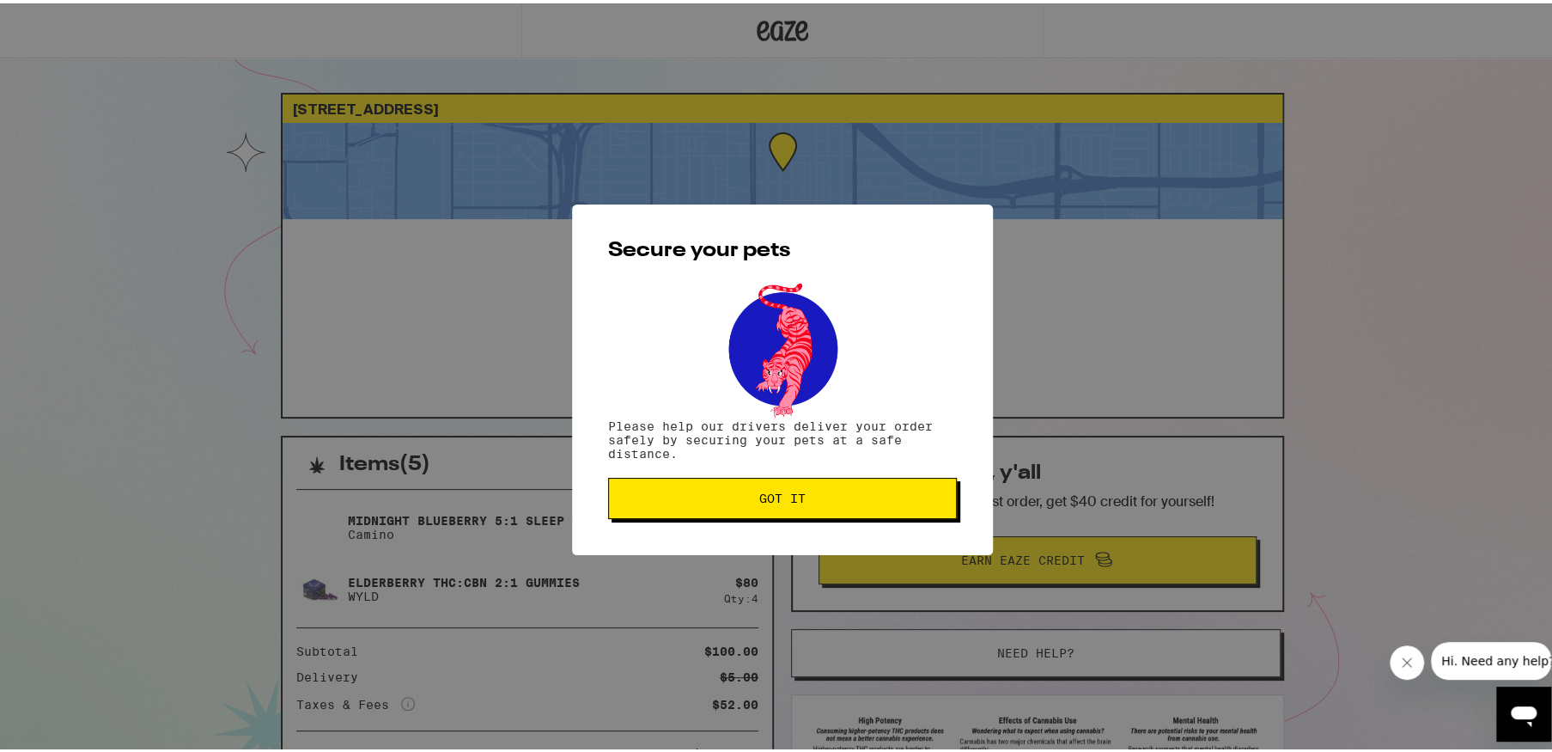
click at [775, 489] on span "Got it" at bounding box center [782, 495] width 46 height 12
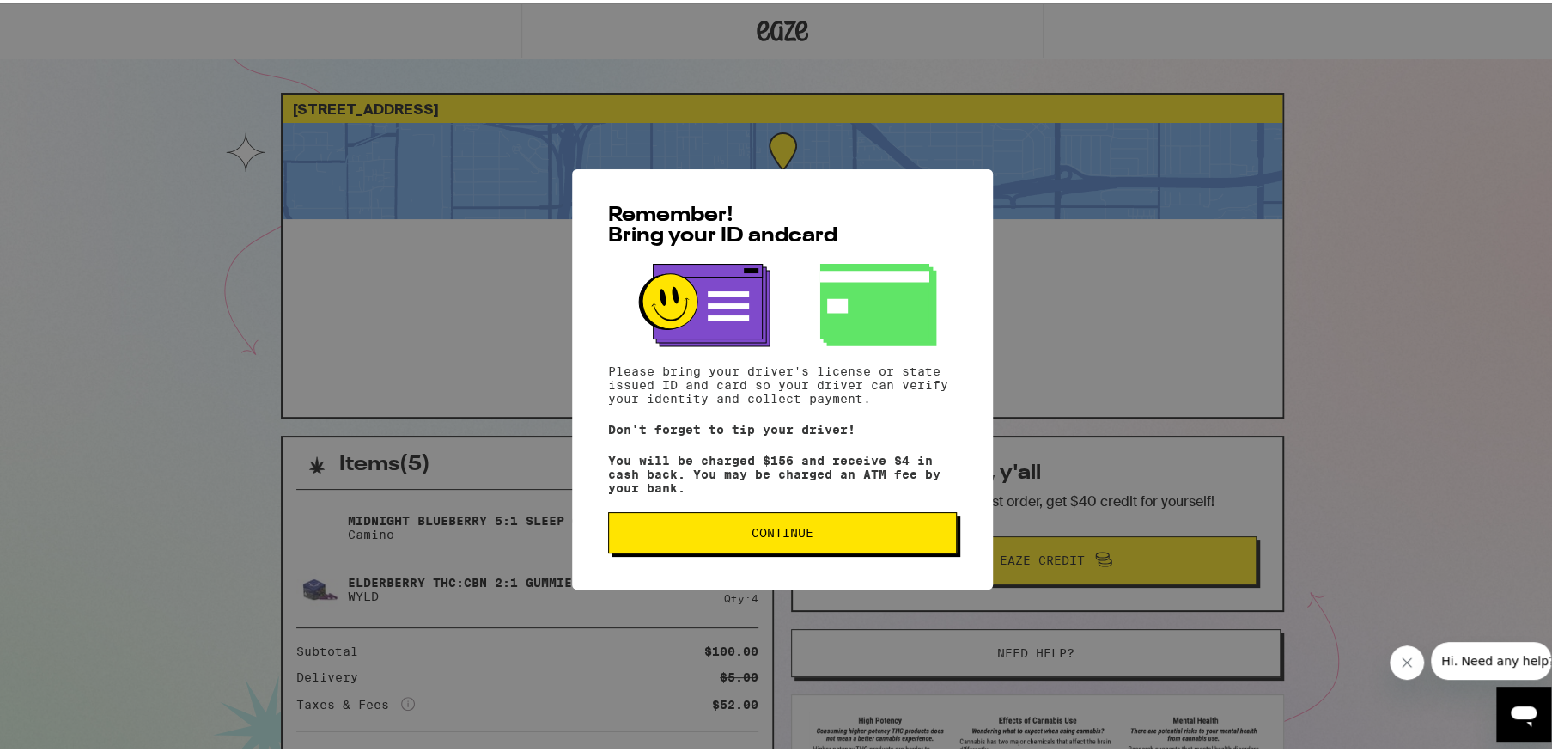
click at [762, 532] on span "Continue" at bounding box center [783, 529] width 62 height 12
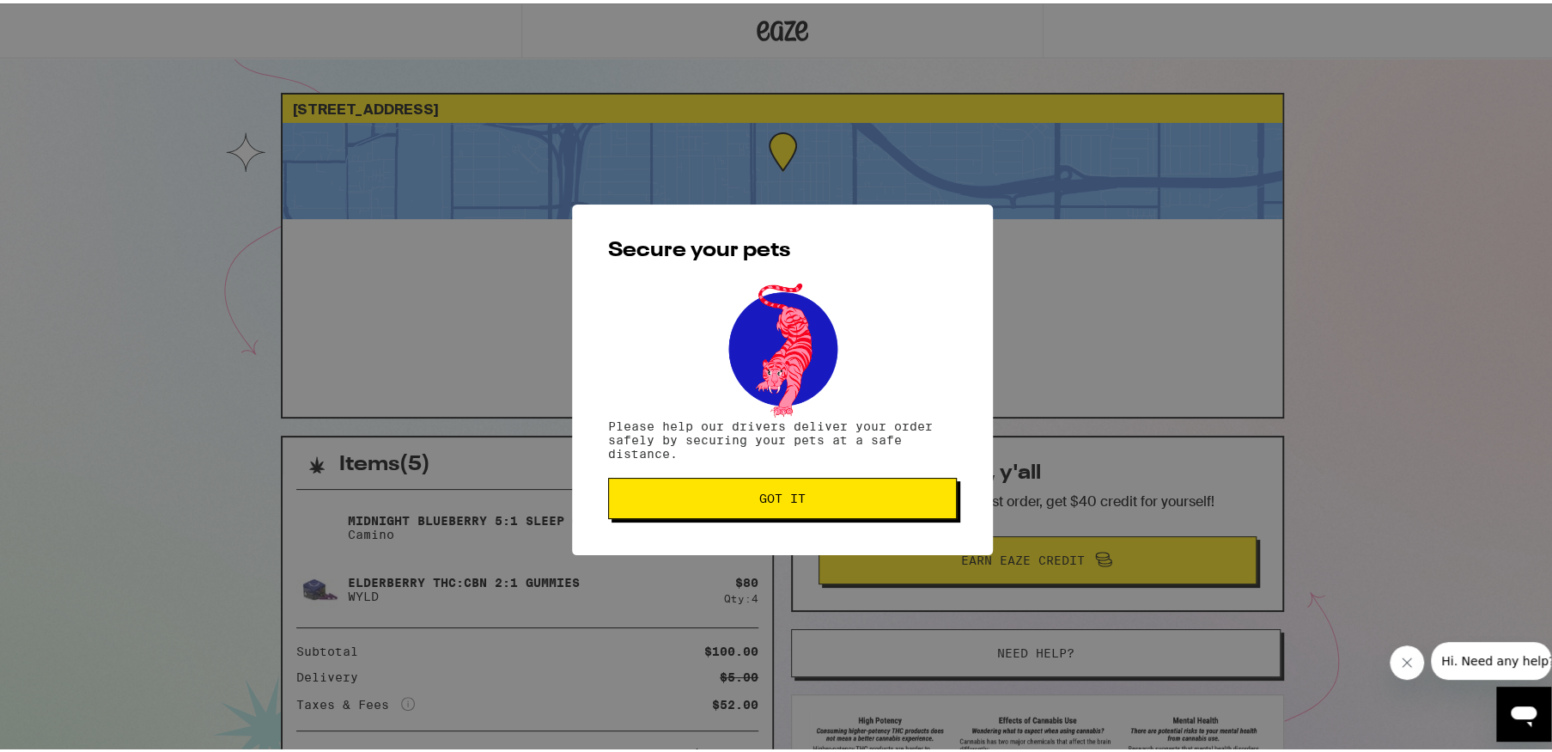
click at [776, 504] on button "Got it" at bounding box center [782, 494] width 349 height 41
